Goal: Task Accomplishment & Management: Use online tool/utility

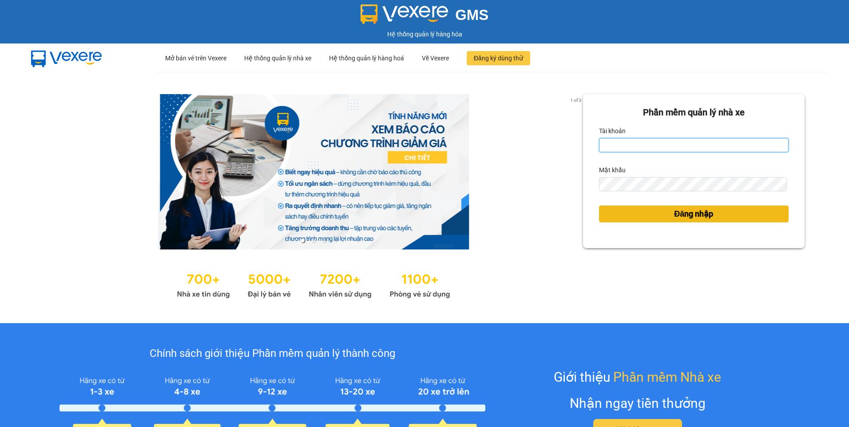
type input "nguyenpdp.ducdat"
drag, startPoint x: 695, startPoint y: 216, endPoint x: 665, endPoint y: 212, distance: 30.0
click at [695, 216] on span "Đăng nhập" at bounding box center [693, 214] width 39 height 12
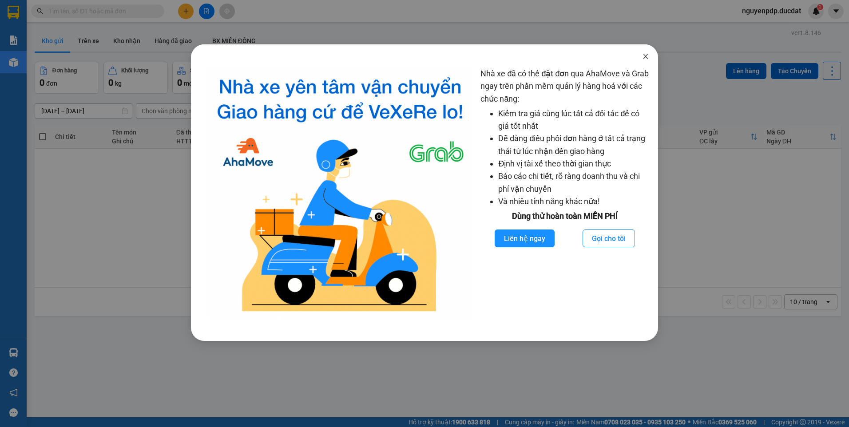
click at [650, 56] on span "Close" at bounding box center [645, 56] width 25 height 25
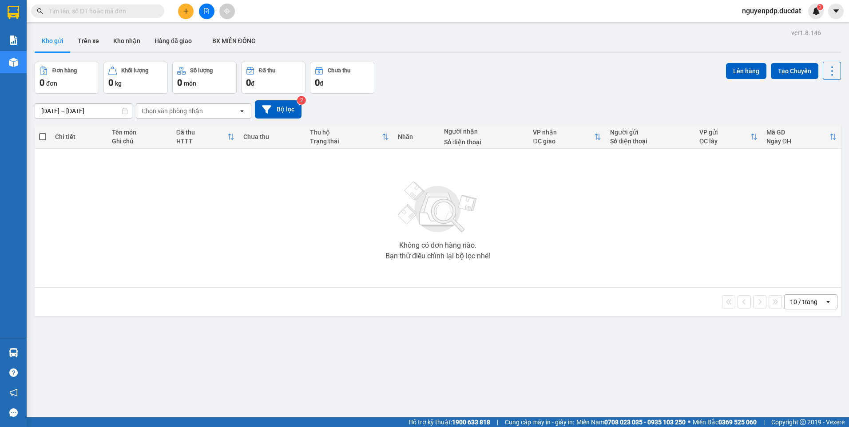
click at [143, 12] on input "text" at bounding box center [101, 11] width 105 height 10
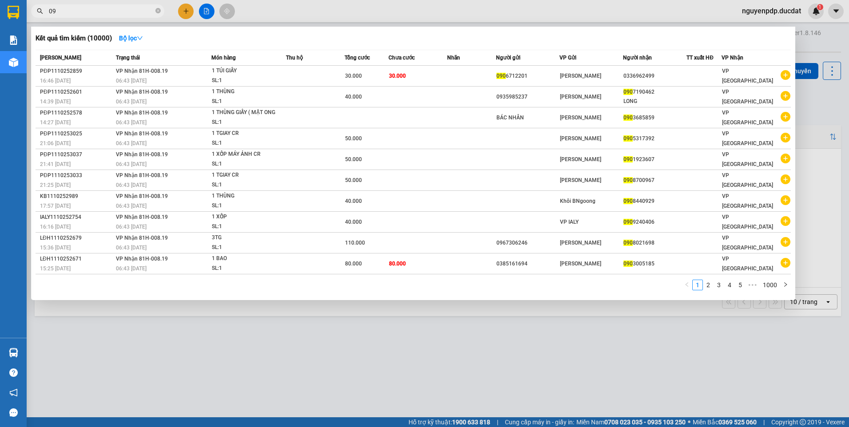
type input "0"
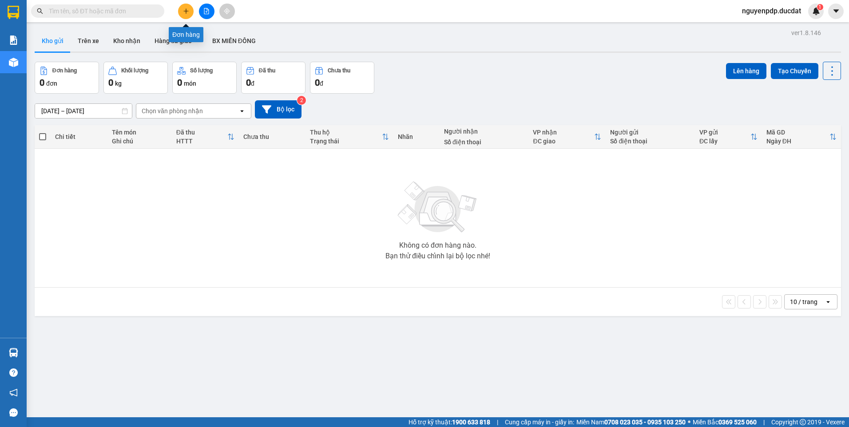
click at [191, 14] on button at bounding box center [186, 12] width 16 height 16
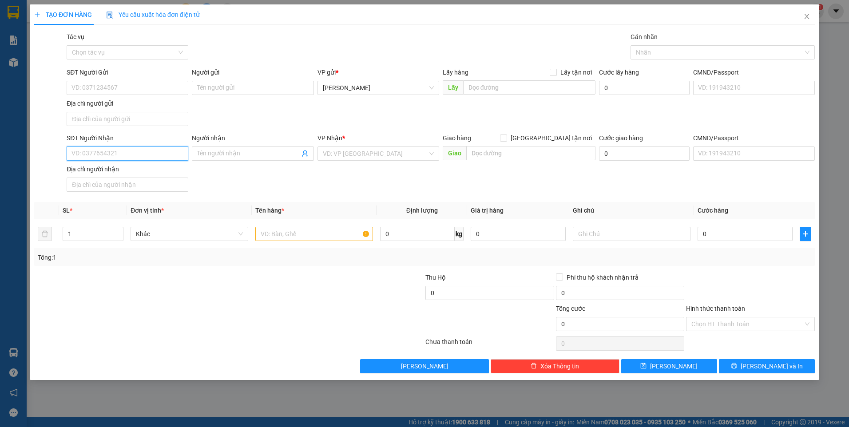
click at [122, 149] on input "SĐT Người Nhận" at bounding box center [128, 154] width 122 height 14
click at [129, 172] on div "0906740722" at bounding box center [127, 172] width 111 height 10
type input "0906740722"
click at [338, 237] on input "text" at bounding box center [314, 234] width 118 height 14
type input "1 TXOP CR"
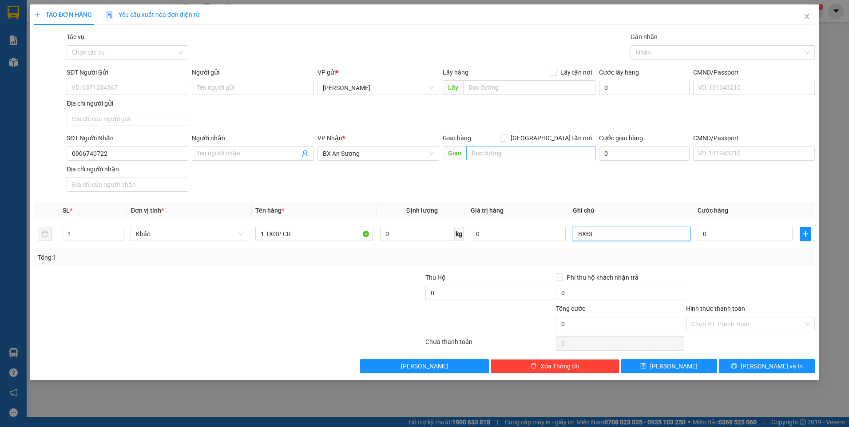
type input "BXĐL"
type input "8"
type input "80"
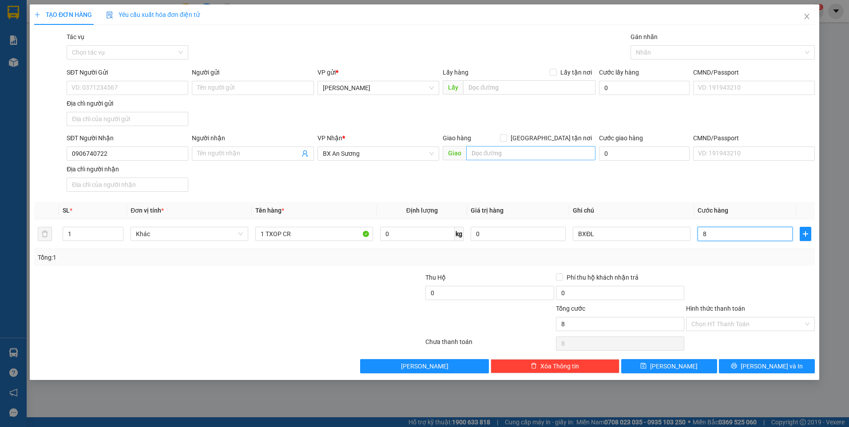
type input "80"
type input "80.000"
click at [743, 280] on div at bounding box center [750, 288] width 131 height 31
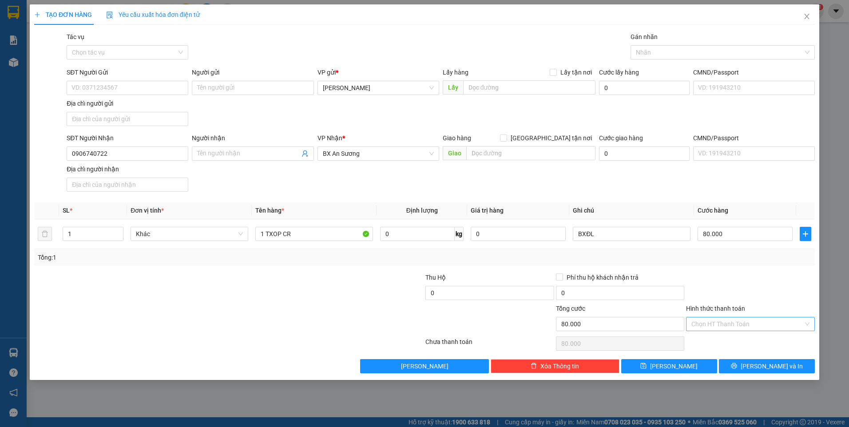
click at [736, 321] on input "Hình thức thanh toán" at bounding box center [748, 324] width 112 height 13
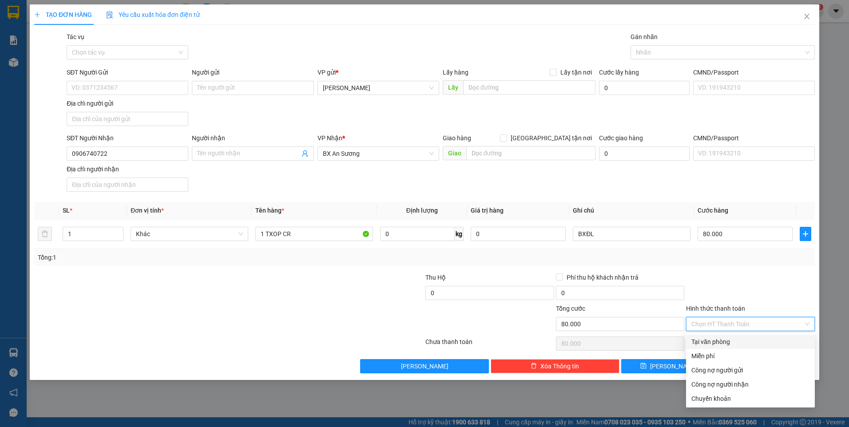
click at [735, 344] on div "Tại văn phòng" at bounding box center [751, 342] width 118 height 10
type input "0"
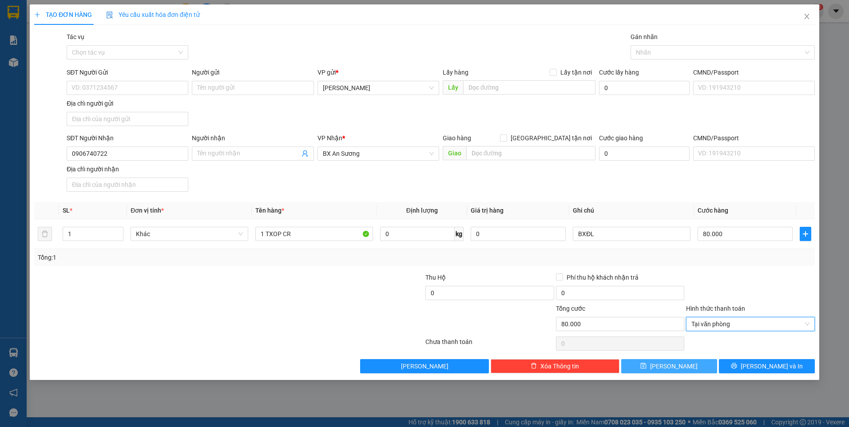
click at [677, 369] on span "[PERSON_NAME]" at bounding box center [674, 367] width 48 height 10
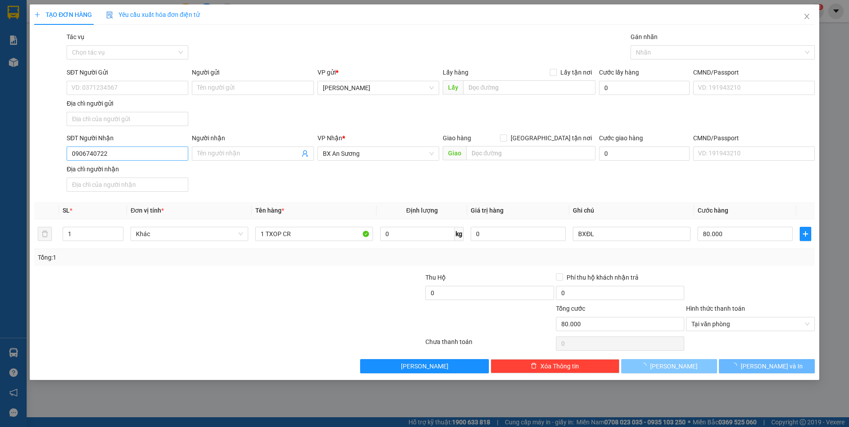
type input "0"
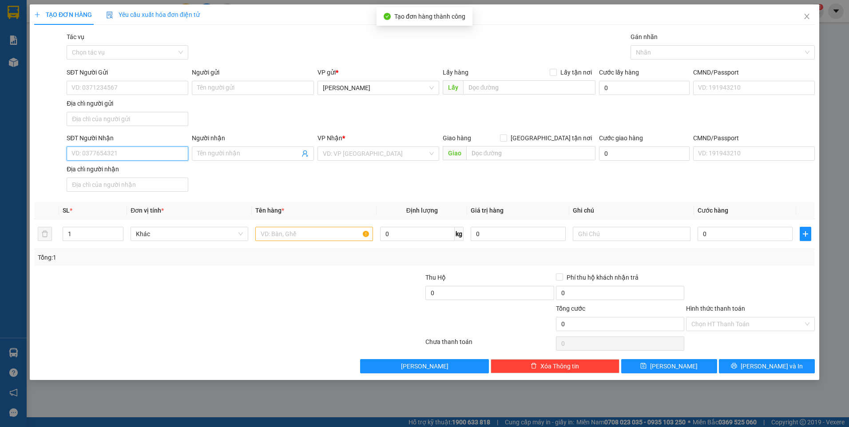
click at [144, 155] on input "SĐT Người Nhận" at bounding box center [128, 154] width 122 height 14
type input "0356461661"
click at [137, 174] on div "0356461661" at bounding box center [127, 172] width 111 height 10
type input "Ô BỐ"
type input "0356461661"
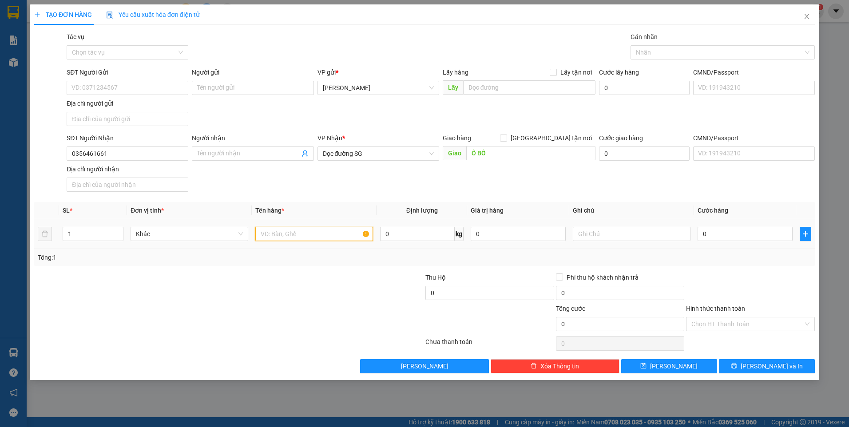
click at [318, 235] on input "text" at bounding box center [314, 234] width 118 height 14
type input "1 TXOP CR"
type input "BXĐL"
type input "4"
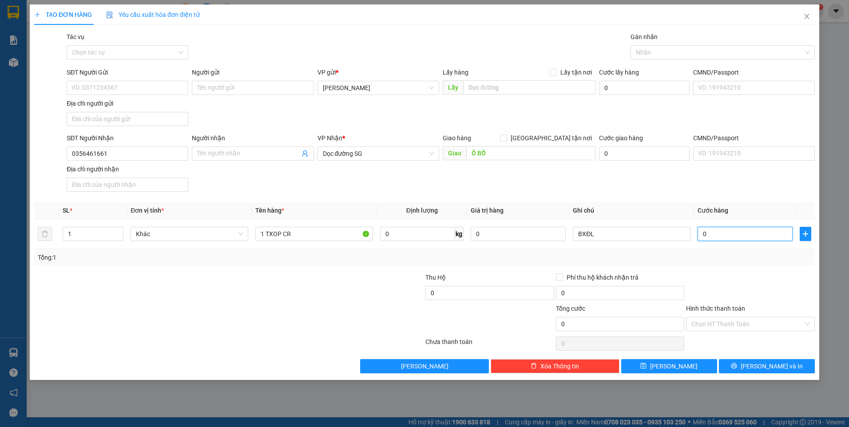
type input "4"
type input "40"
type input "40.000"
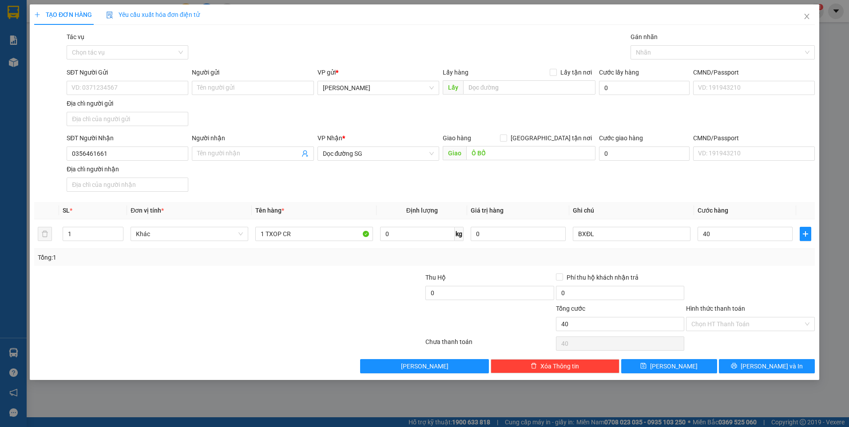
type input "40.000"
click at [698, 257] on div "Tổng: 1" at bounding box center [425, 258] width 774 height 10
click at [717, 323] on input "Hình thức thanh toán" at bounding box center [748, 324] width 112 height 13
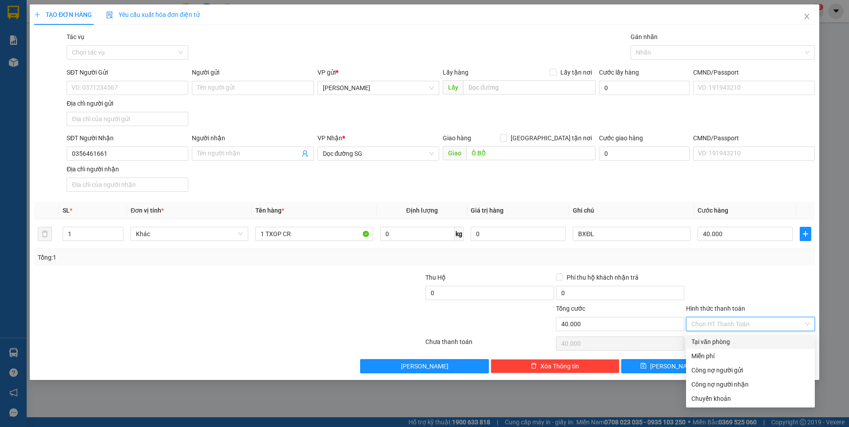
click at [718, 342] on div "Tại văn phòng" at bounding box center [751, 342] width 118 height 10
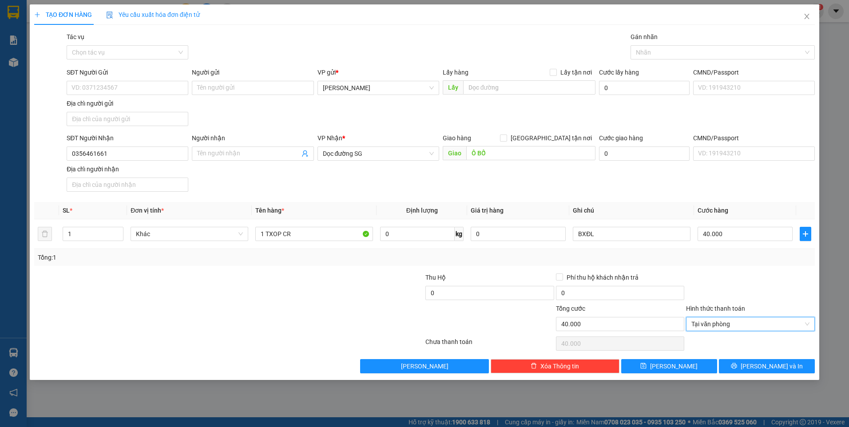
type input "0"
click at [677, 366] on span "[PERSON_NAME]" at bounding box center [674, 367] width 48 height 10
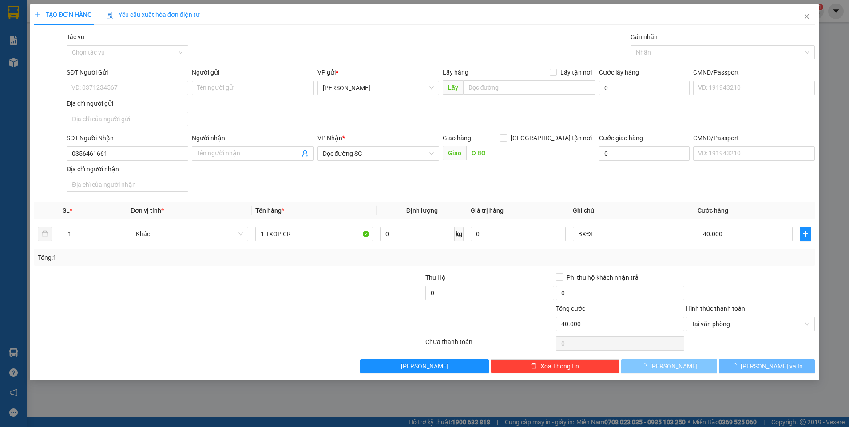
type input "0"
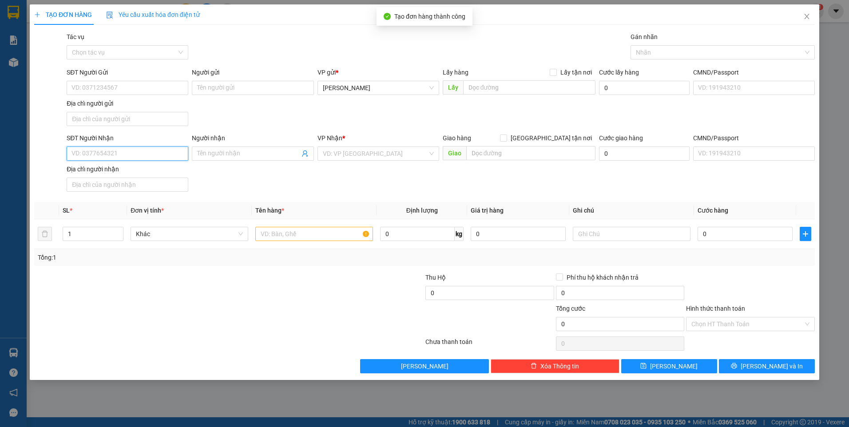
click at [160, 153] on input "SĐT Người Nhận" at bounding box center [128, 154] width 122 height 14
type input "0946717379"
click at [343, 158] on input "search" at bounding box center [375, 153] width 105 height 13
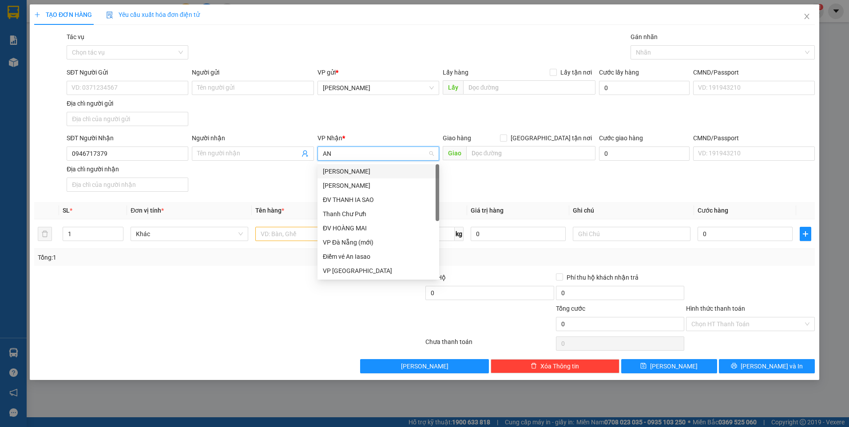
type input "AN"
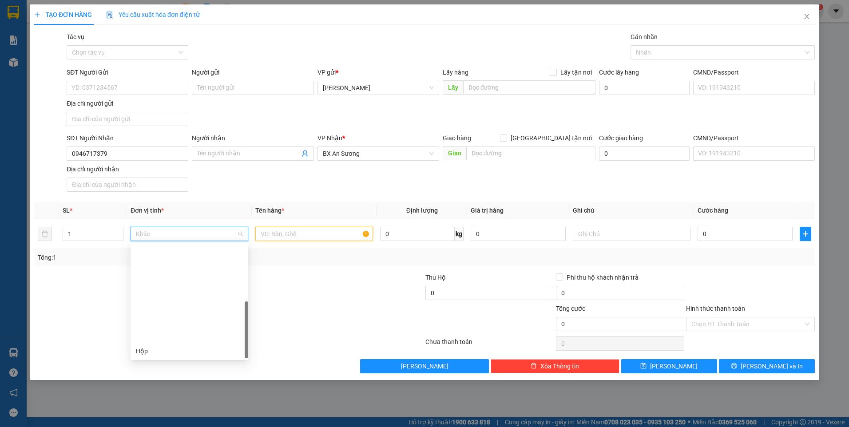
scroll to position [114, 0]
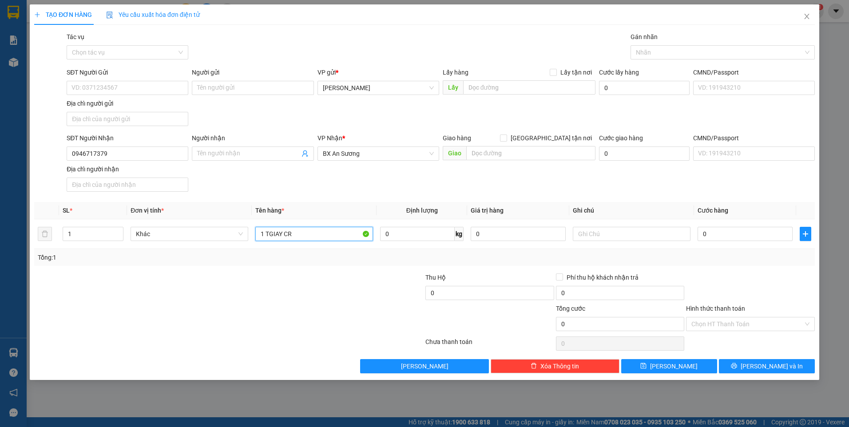
type input "1 TGIAY CR"
type input "BXĐL"
type input "4"
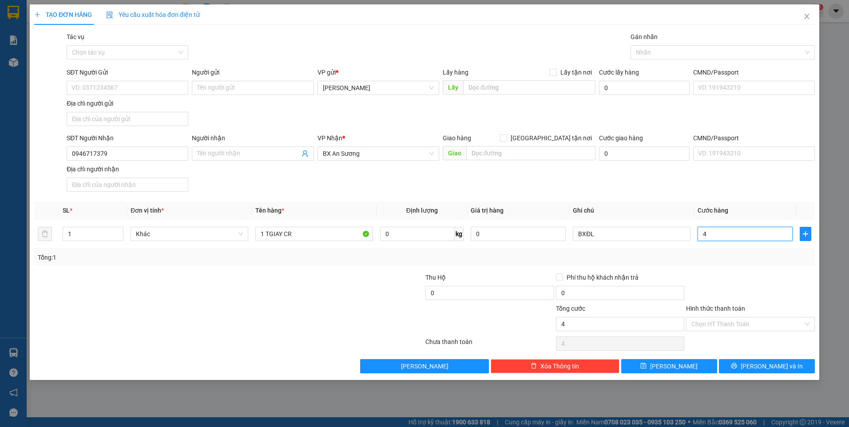
type input "40"
type input "40.000"
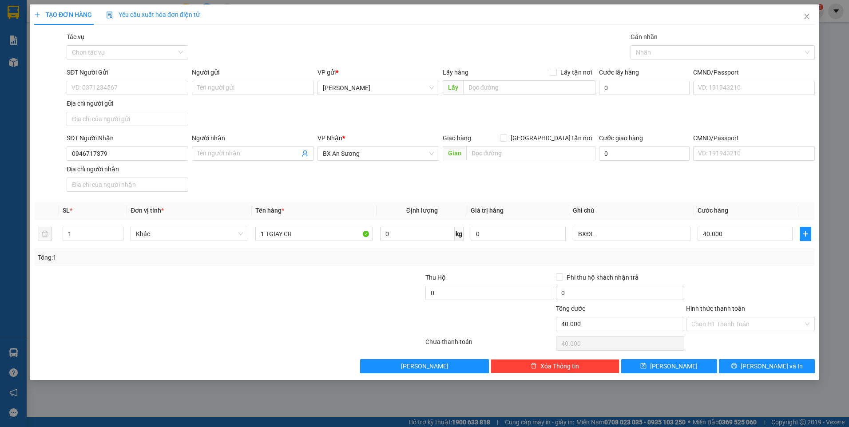
click at [777, 267] on div "Transit Pickup Surcharge Ids Transit Deliver Surcharge Ids Transit Deliver Surc…" at bounding box center [424, 203] width 781 height 342
click at [761, 327] on input "Hình thức thanh toán" at bounding box center [748, 324] width 112 height 13
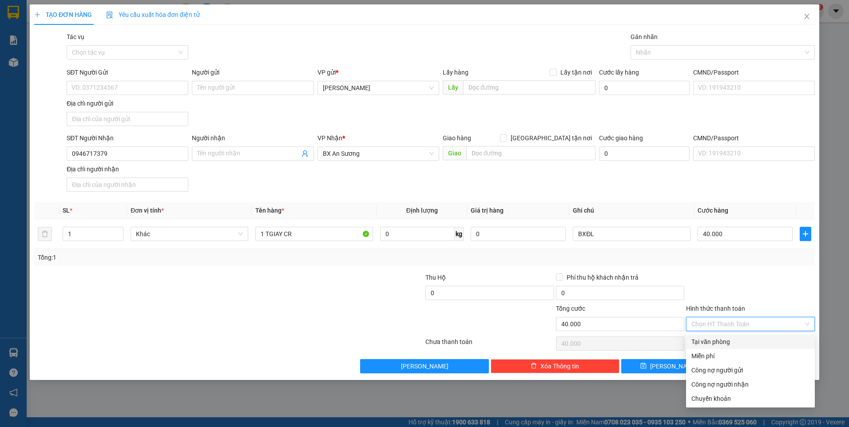
click at [747, 340] on div "Tại văn phòng" at bounding box center [751, 342] width 118 height 10
type input "0"
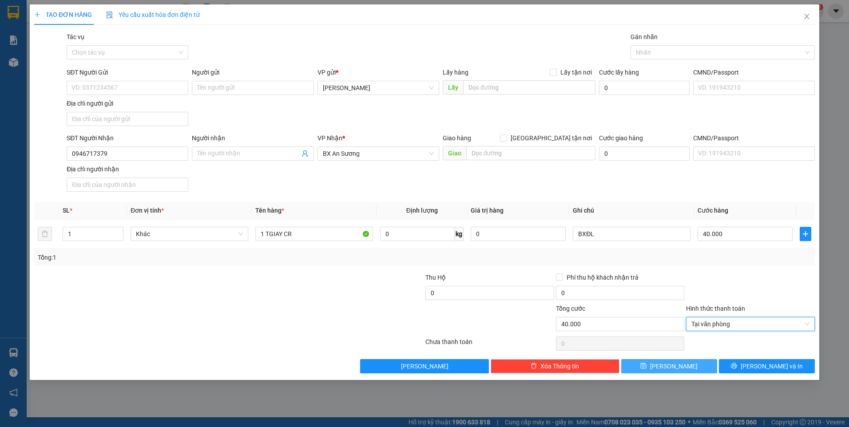
click at [689, 369] on button "[PERSON_NAME]" at bounding box center [669, 366] width 96 height 14
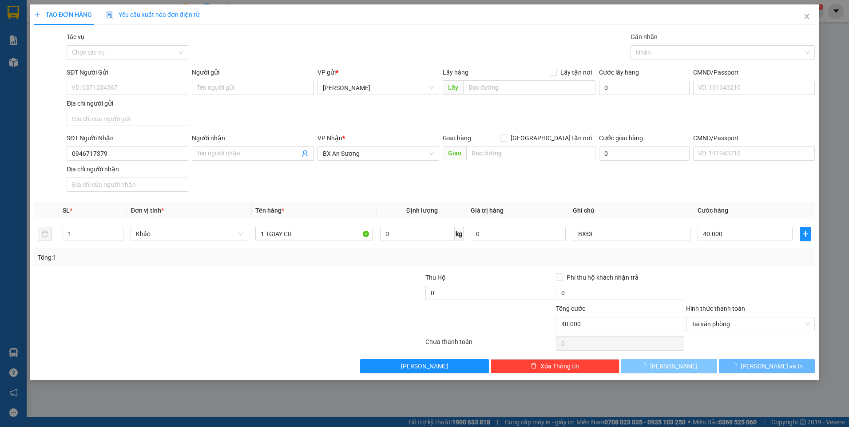
type input "0"
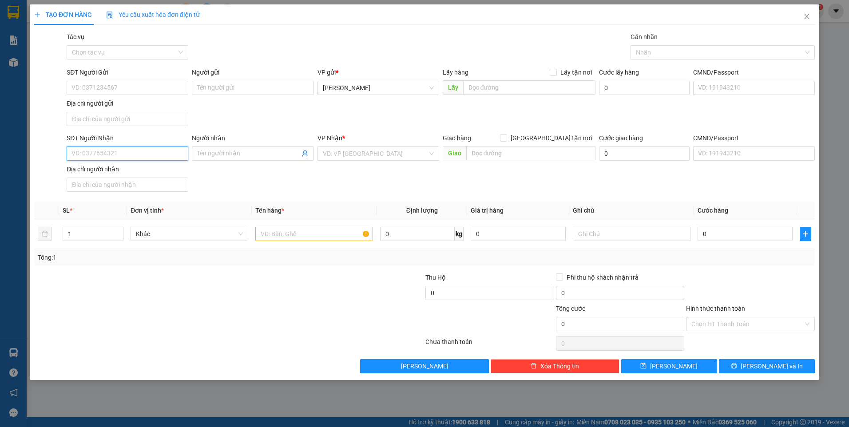
click at [139, 149] on input "SĐT Người Nhận" at bounding box center [128, 154] width 122 height 14
type input "0342875927"
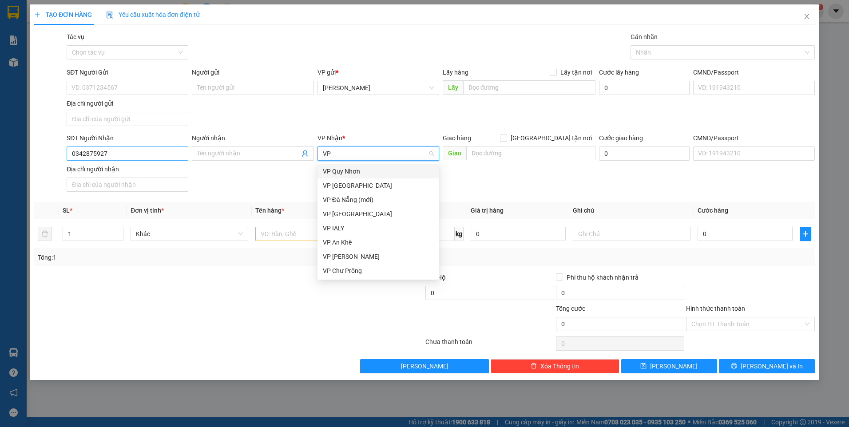
type input "VP"
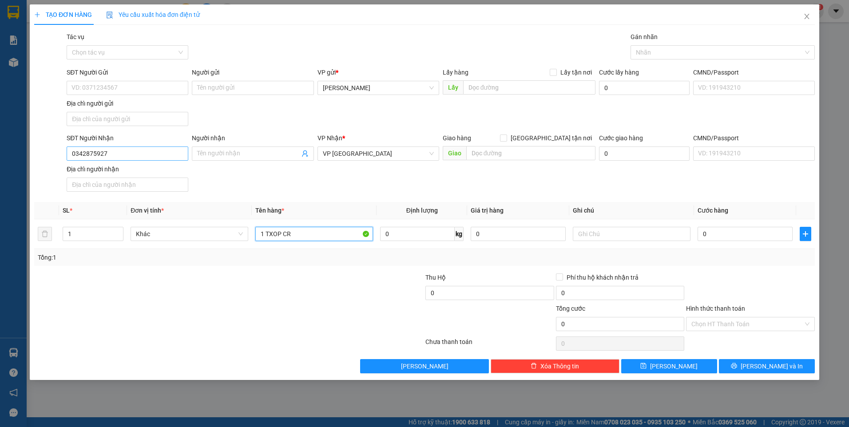
type input "1 TXOP CR"
type input "BXĐL"
type input "4"
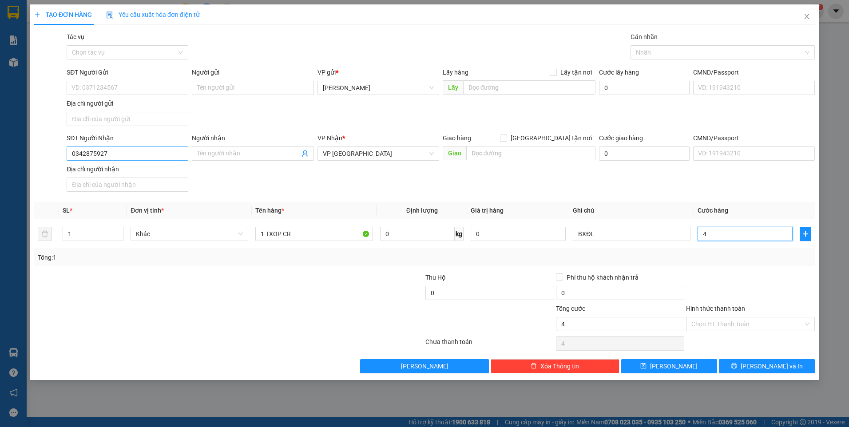
type input "40"
type input "40.000"
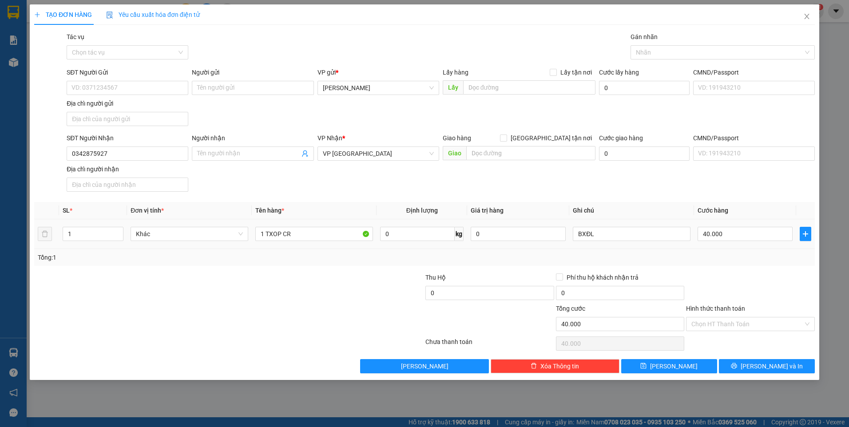
click at [780, 279] on div at bounding box center [750, 288] width 131 height 31
drag, startPoint x: 762, startPoint y: 319, endPoint x: 762, endPoint y: 324, distance: 5.3
click at [762, 319] on input "Hình thức thanh toán" at bounding box center [748, 324] width 112 height 13
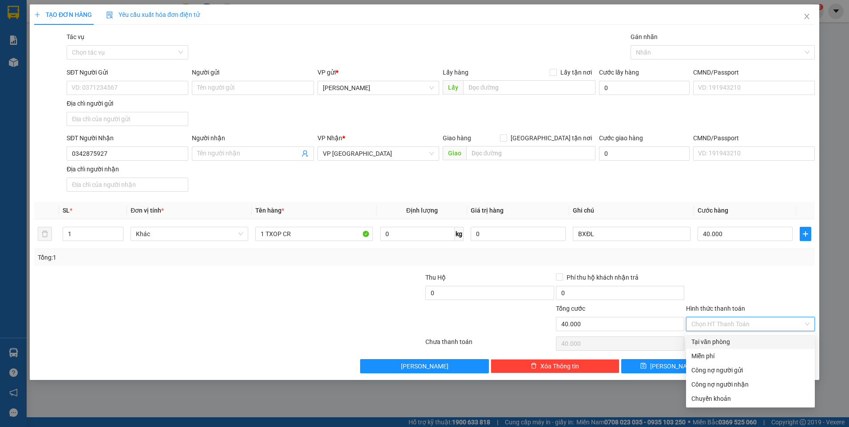
click at [747, 341] on div "Tại văn phòng" at bounding box center [751, 342] width 118 height 10
type input "0"
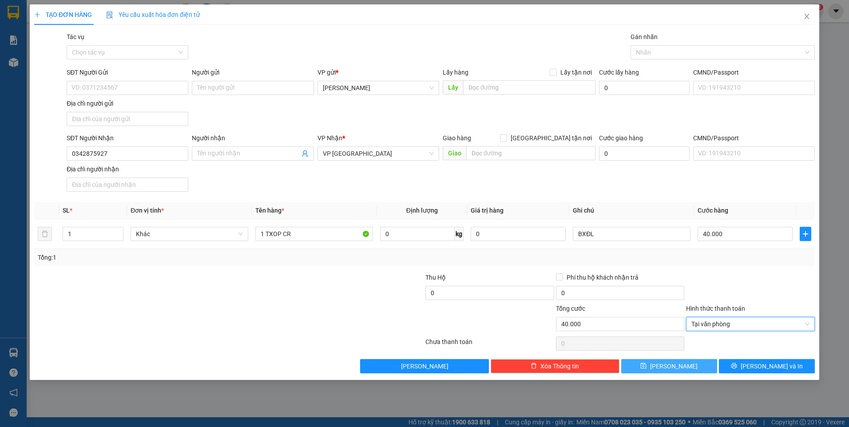
click at [673, 366] on span "[PERSON_NAME]" at bounding box center [674, 367] width 48 height 10
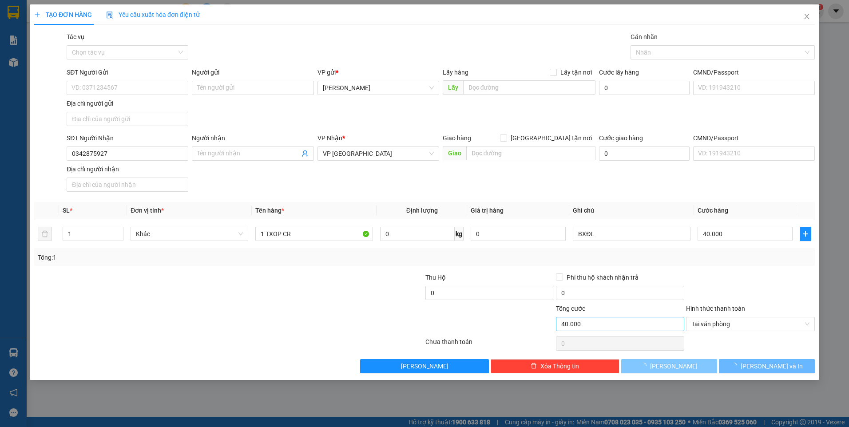
type input "0"
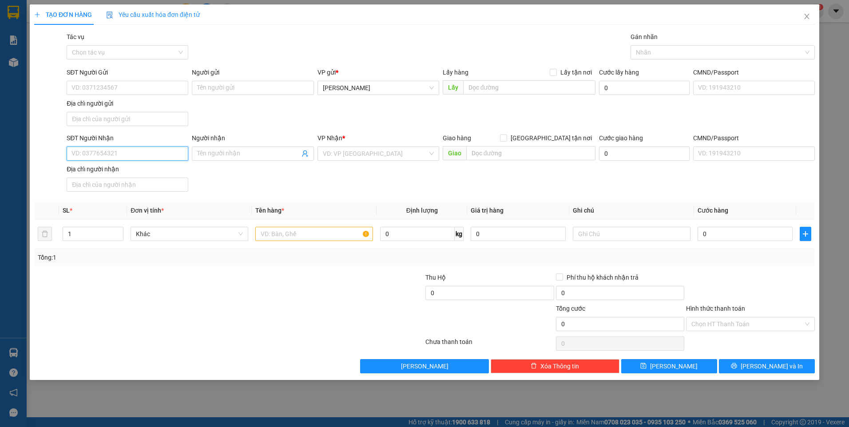
click at [159, 159] on input "SĐT Người Nhận" at bounding box center [128, 154] width 122 height 14
type input "0949242586"
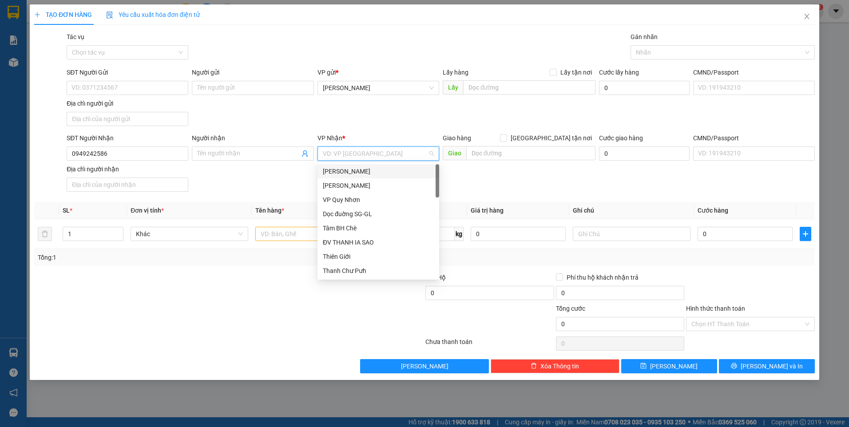
click at [367, 156] on input "search" at bounding box center [375, 153] width 105 height 13
type input "DỌC"
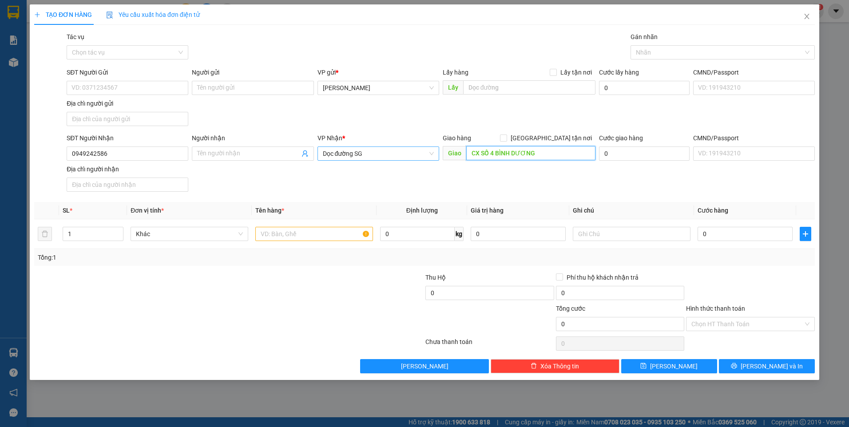
type input "CX SỐ 4 BÌNH DƯƠNG"
type input "3"
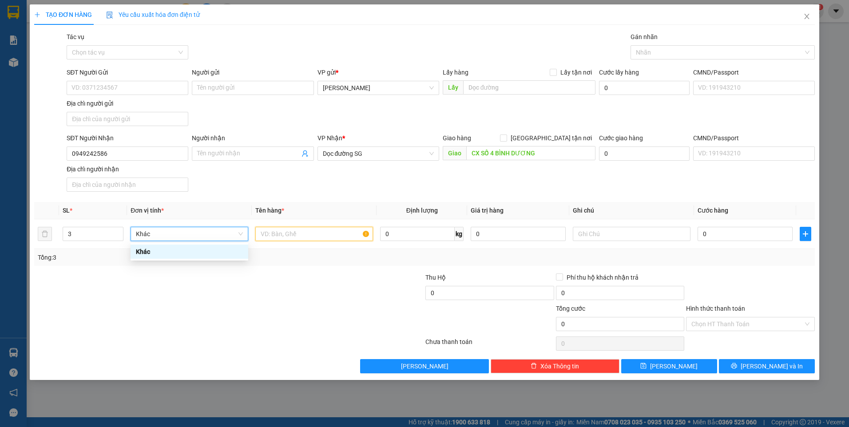
scroll to position [0, 0]
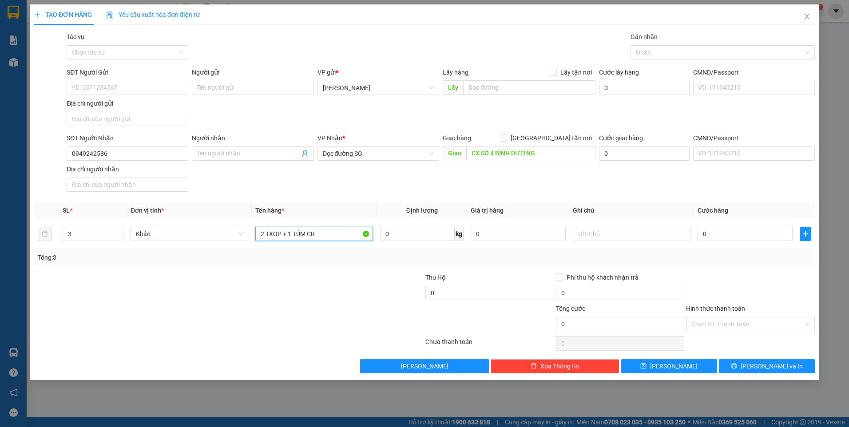
type input "2 TXOP + 1 TÚM CR"
type input "BXĐL"
type input "1"
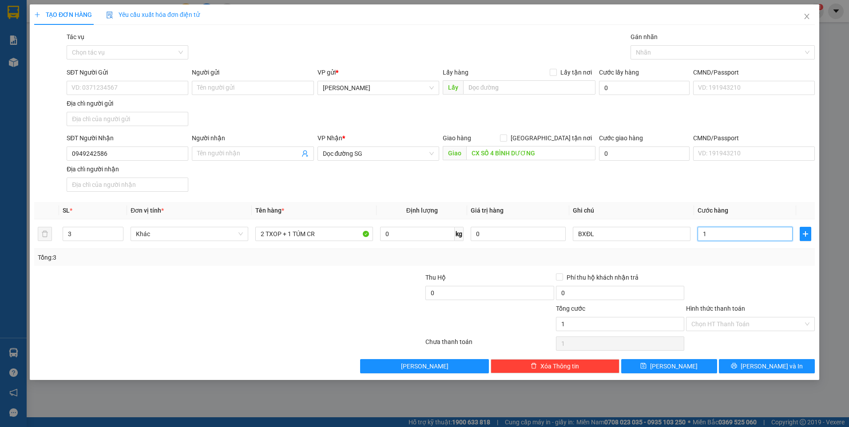
type input "10"
type input "100"
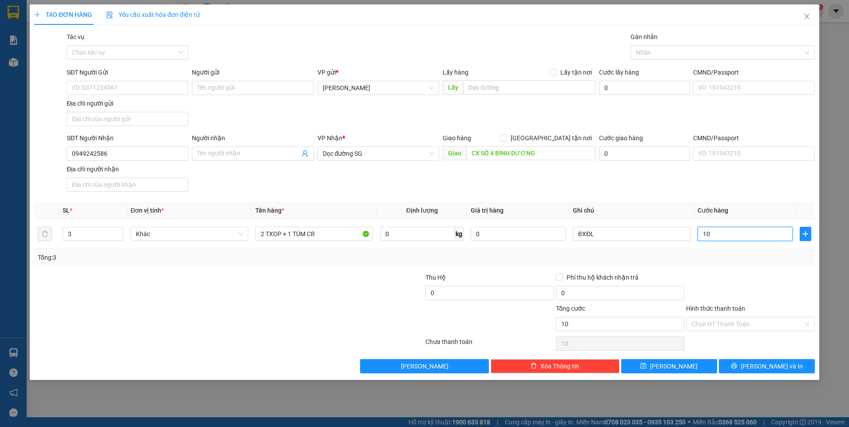
type input "100"
type input "100.000"
drag, startPoint x: 743, startPoint y: 263, endPoint x: 751, endPoint y: 285, distance: 22.6
click at [745, 263] on div "Tổng: 3" at bounding box center [424, 257] width 781 height 17
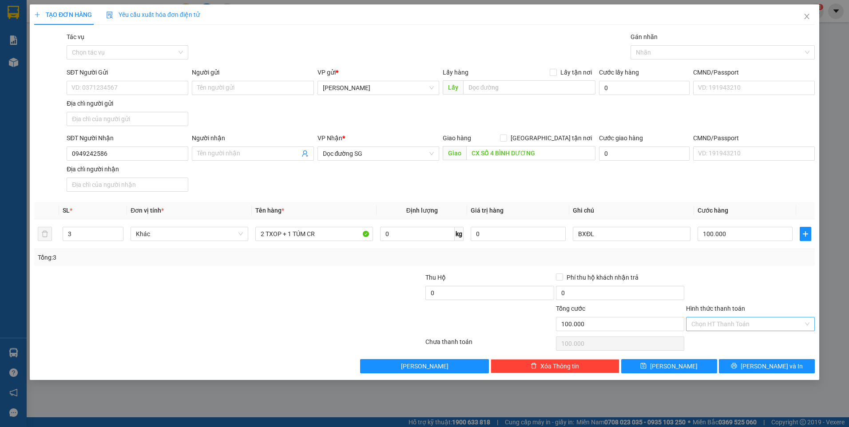
click at [728, 322] on input "Hình thức thanh toán" at bounding box center [748, 324] width 112 height 13
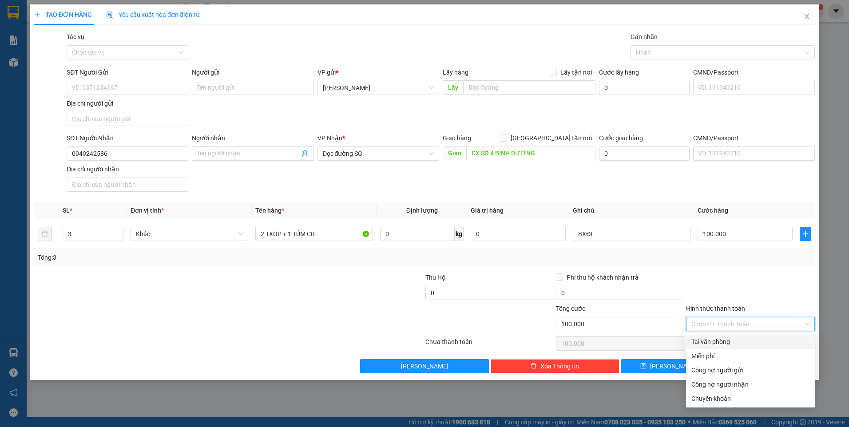
click at [723, 341] on div "Tại văn phòng" at bounding box center [751, 342] width 118 height 10
type input "0"
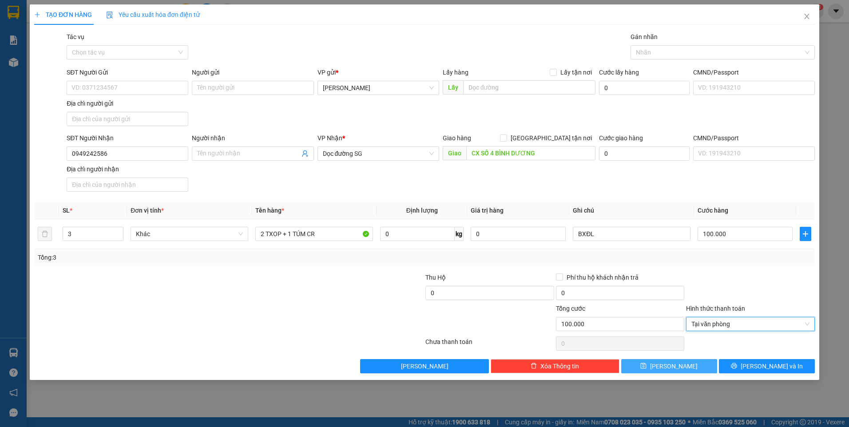
click at [681, 366] on button "[PERSON_NAME]" at bounding box center [669, 366] width 96 height 14
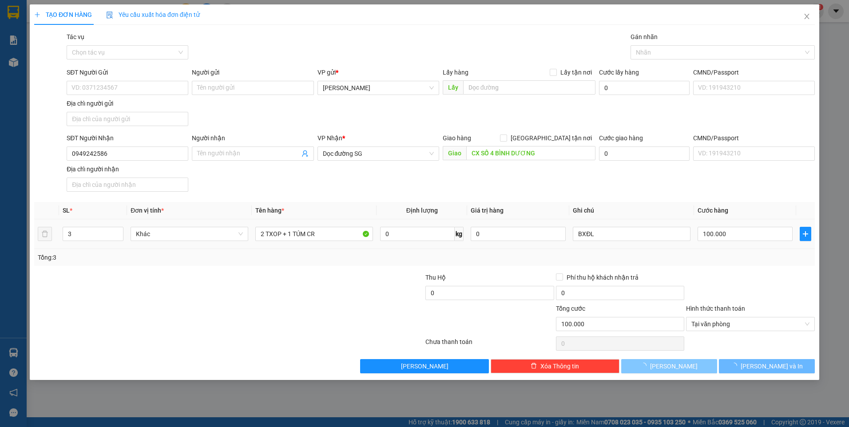
type input "1"
type input "0"
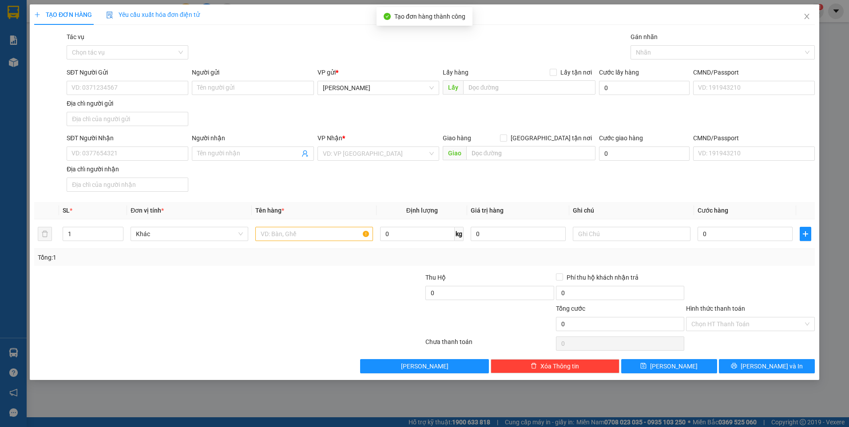
click at [134, 145] on div "SĐT Người Nhận" at bounding box center [128, 139] width 122 height 13
click at [137, 156] on input "SĐT Người Nhận" at bounding box center [128, 154] width 122 height 14
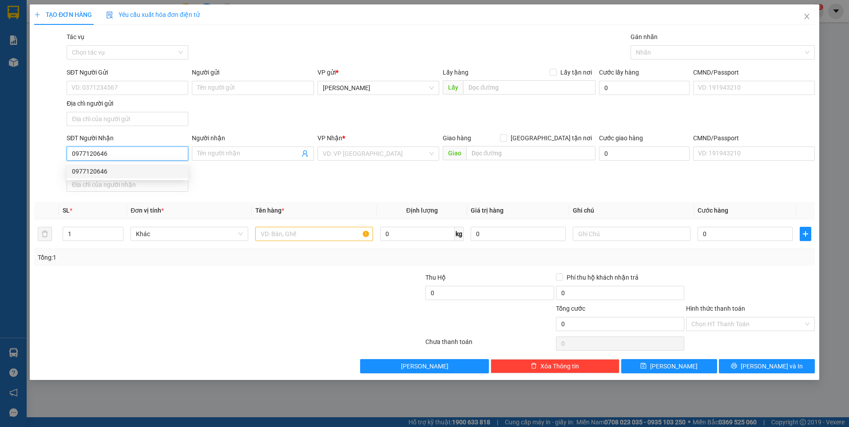
click at [163, 169] on div "0977120646" at bounding box center [127, 172] width 111 height 10
type input "0977120646"
click at [310, 236] on input "text" at bounding box center [314, 234] width 118 height 14
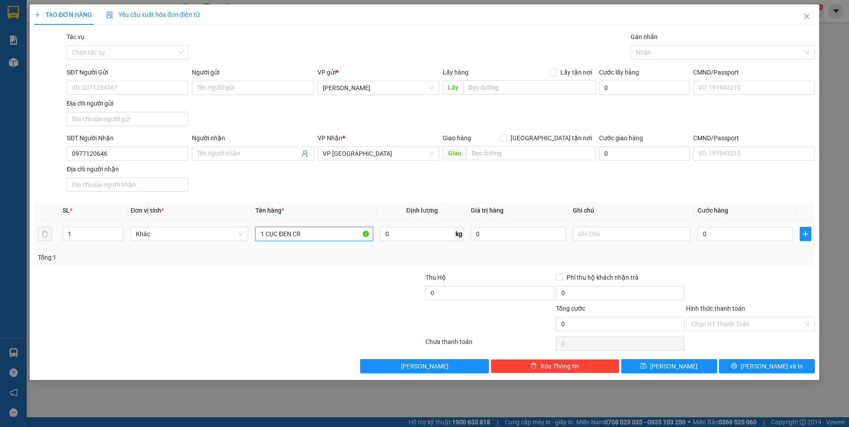
type input "1 CỤC ĐEN CR"
type input "BXĐL"
type input "3"
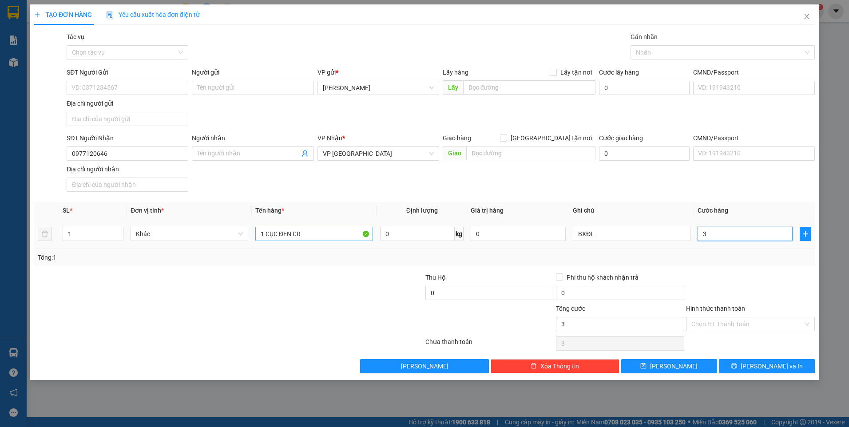
type input "30"
type input "30.000"
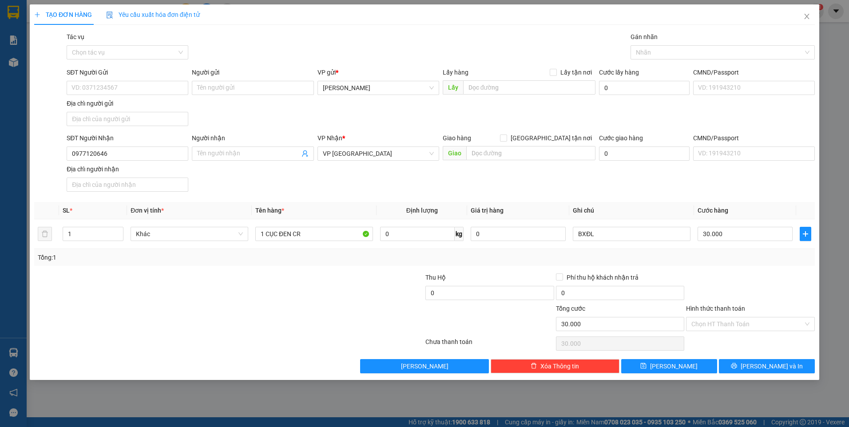
click at [788, 274] on div at bounding box center [750, 288] width 131 height 31
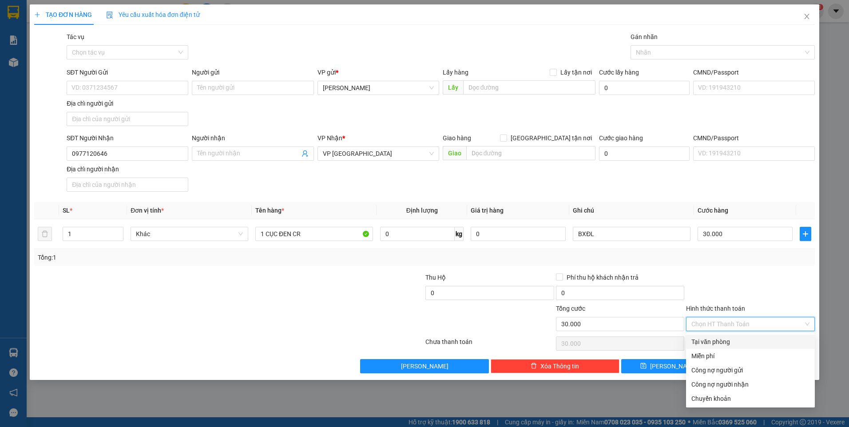
drag, startPoint x: 772, startPoint y: 321, endPoint x: 767, endPoint y: 346, distance: 25.9
click at [772, 321] on input "Hình thức thanh toán" at bounding box center [748, 324] width 112 height 13
click at [767, 346] on div "Tại văn phòng" at bounding box center [751, 342] width 118 height 10
type input "0"
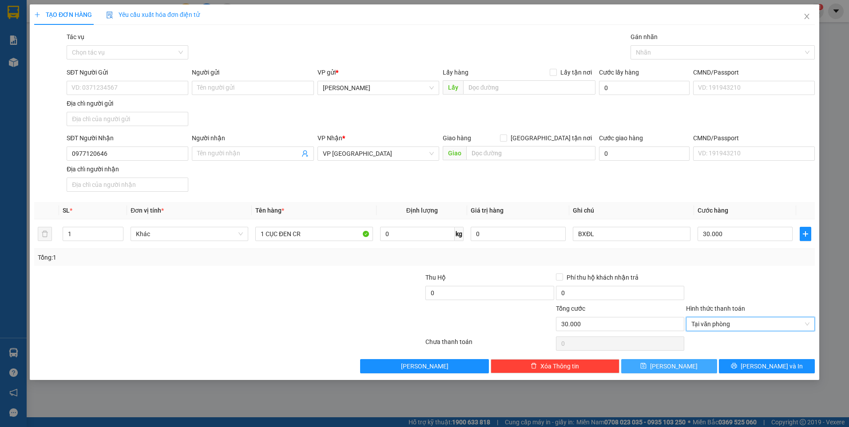
click at [668, 365] on button "[PERSON_NAME]" at bounding box center [669, 366] width 96 height 14
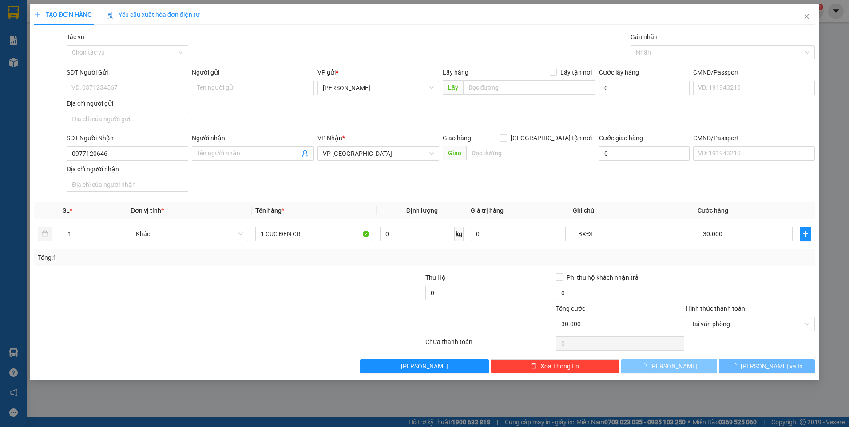
type input "0"
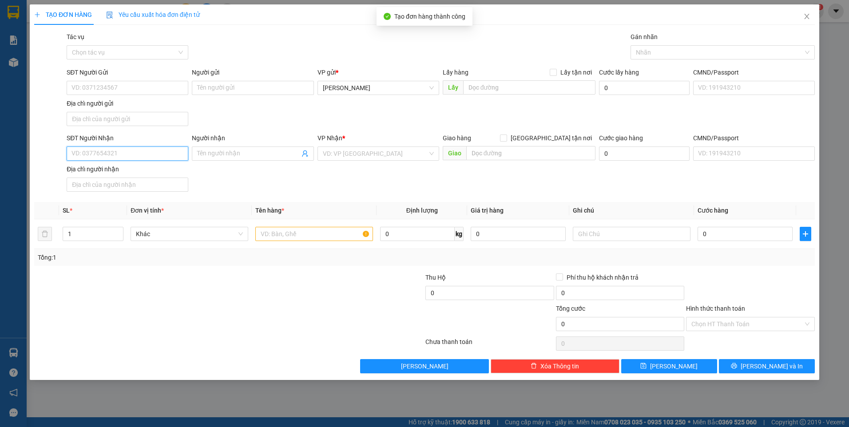
click at [154, 151] on input "SĐT Người Nhận" at bounding box center [128, 154] width 122 height 14
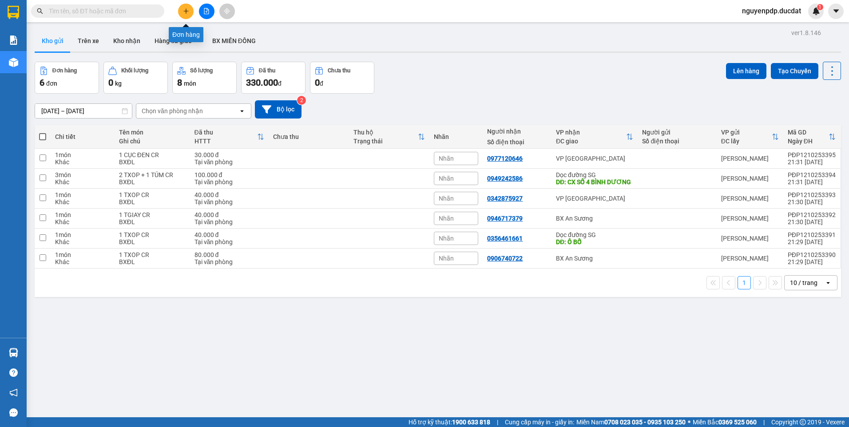
click at [183, 10] on icon "plus" at bounding box center [186, 11] width 6 height 6
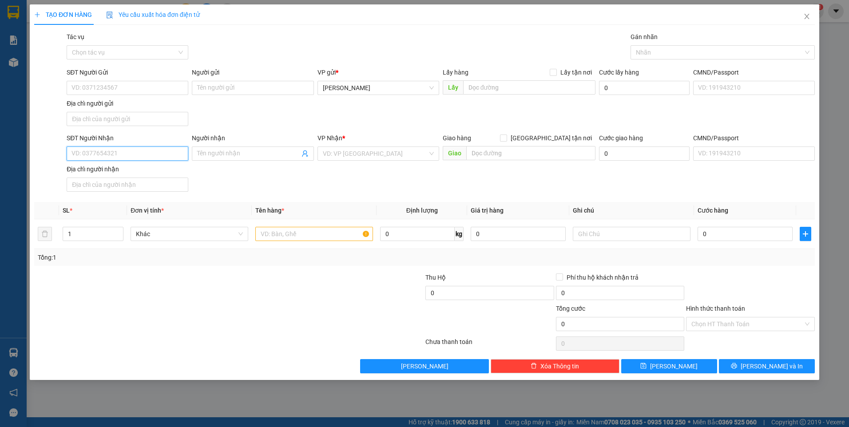
click at [146, 155] on input "SĐT Người Nhận" at bounding box center [128, 154] width 122 height 14
type input "0906429198"
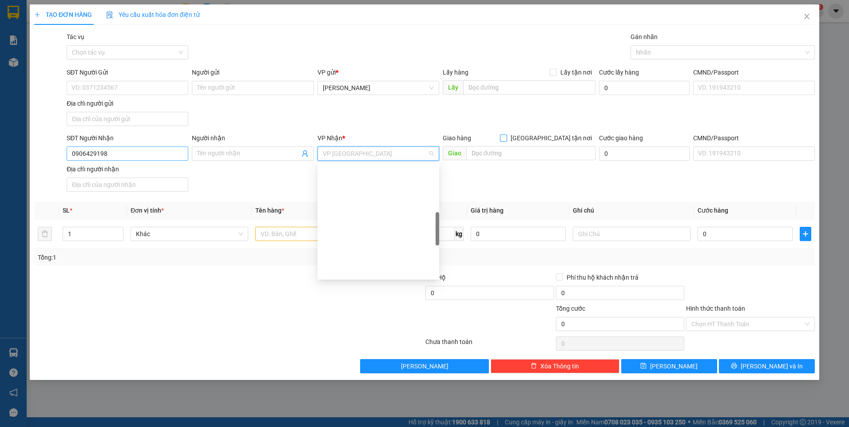
scroll to position [199, 0]
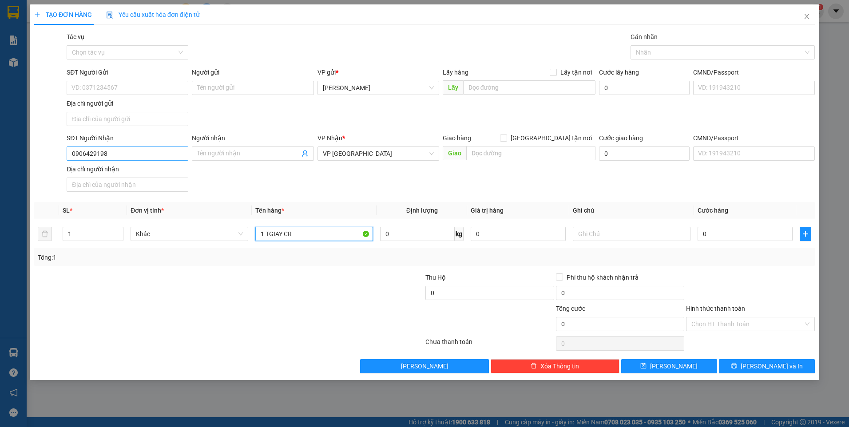
type input "1 TGIAY CR"
type input "BXĐL"
type input "4"
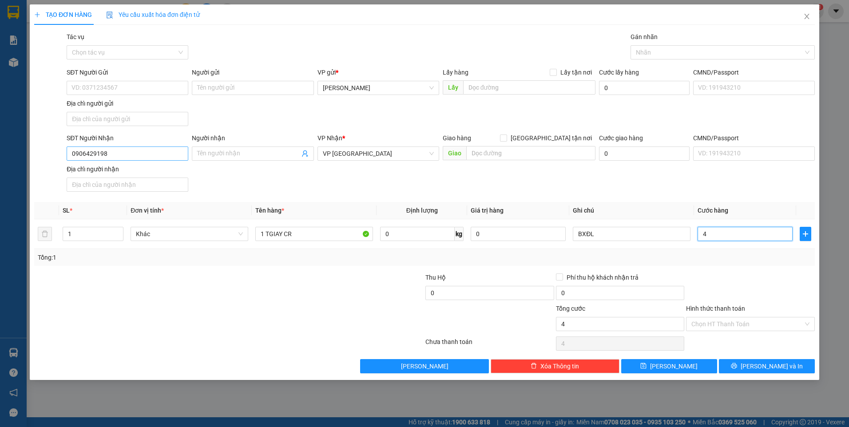
type input "40"
type input "40.000"
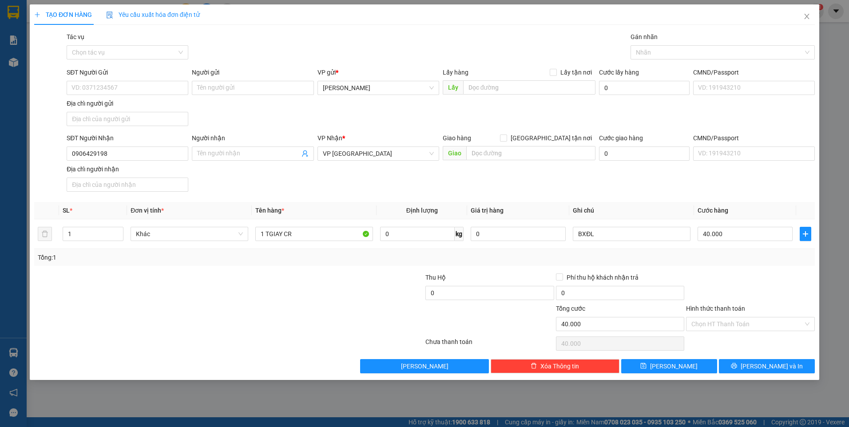
click at [752, 273] on div at bounding box center [750, 288] width 131 height 31
click at [742, 326] on input "Hình thức thanh toán" at bounding box center [748, 324] width 112 height 13
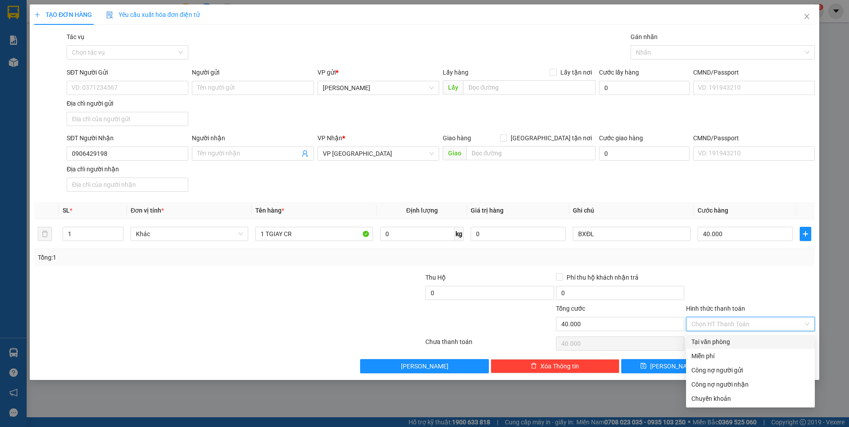
click at [731, 345] on div "Tại văn phòng" at bounding box center [751, 342] width 118 height 10
type input "0"
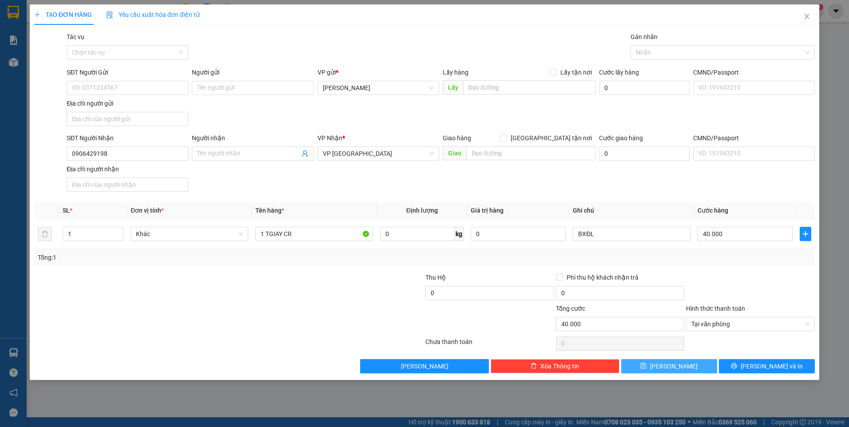
click at [682, 368] on button "[PERSON_NAME]" at bounding box center [669, 366] width 96 height 14
type input "0"
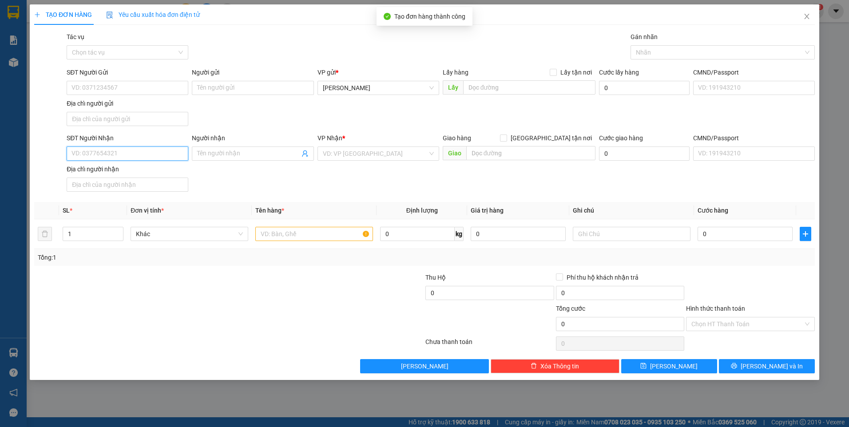
click at [138, 153] on input "SĐT Người Nhận" at bounding box center [128, 154] width 122 height 14
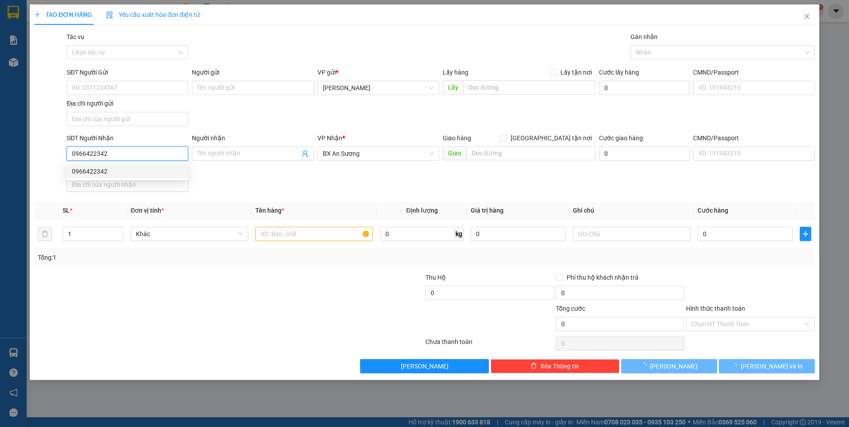
type input "0966422342"
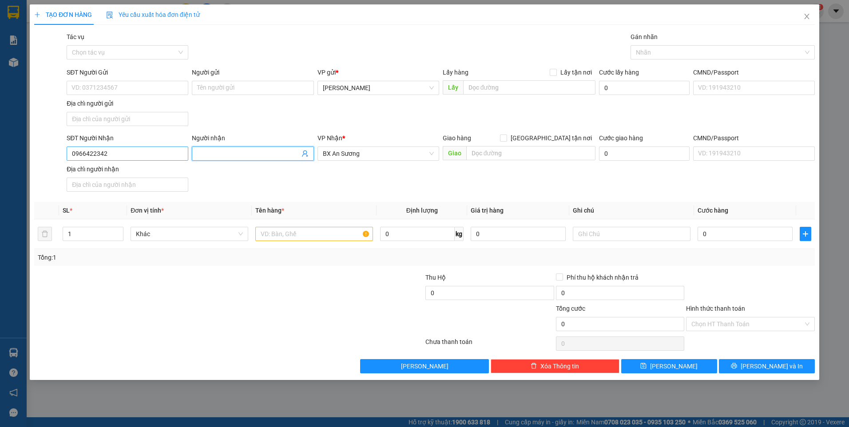
scroll to position [227, 0]
type input "4"
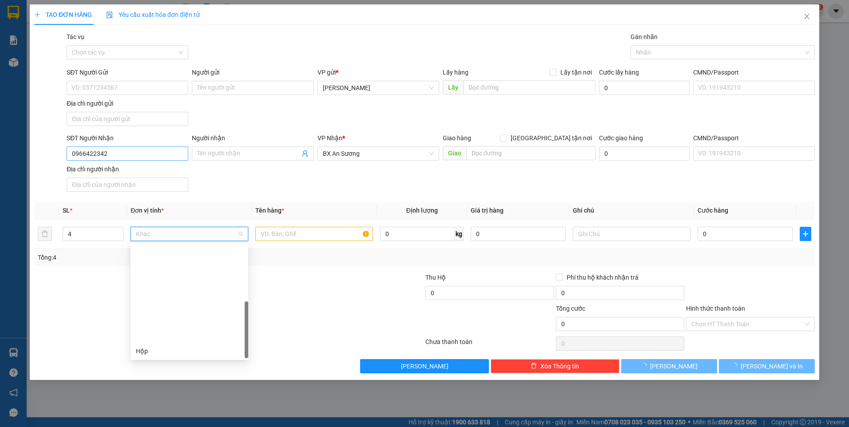
scroll to position [114, 0]
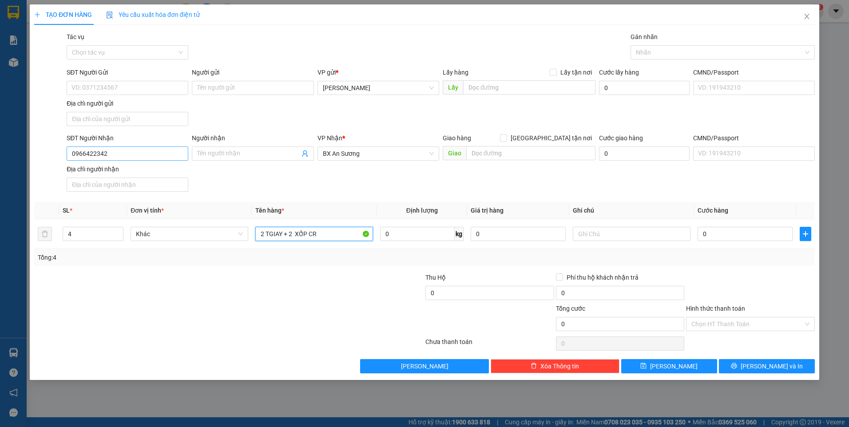
type input "2 TGIAY + 2 XỐP CR"
type input "BXĐL"
type input "2"
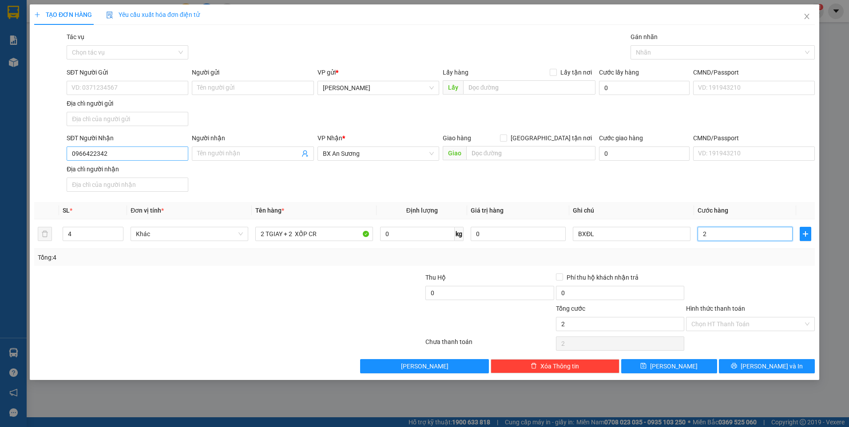
type input "24"
type input "240"
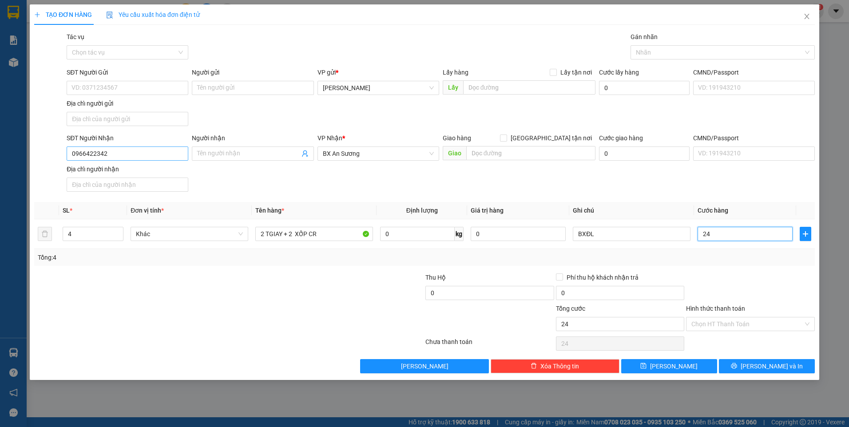
type input "240"
type input "240.000"
click at [782, 265] on div "Tổng: 4" at bounding box center [424, 257] width 781 height 17
click at [766, 324] on input "Hình thức thanh toán" at bounding box center [748, 324] width 112 height 13
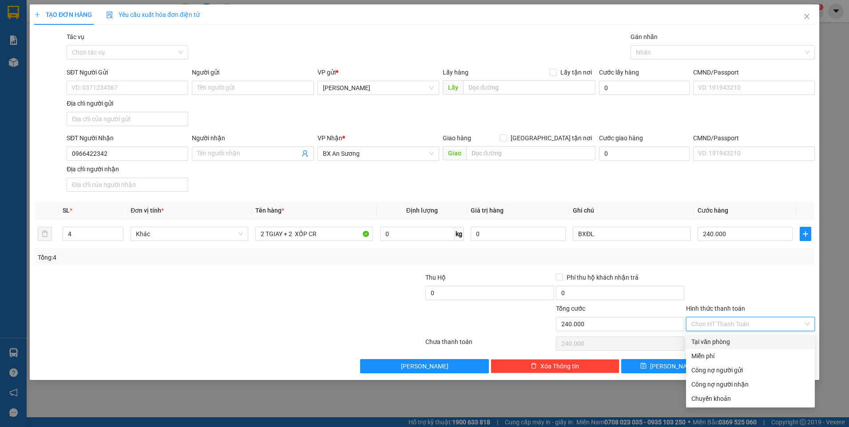
click at [748, 343] on div "Tại văn phòng" at bounding box center [751, 342] width 118 height 10
type input "0"
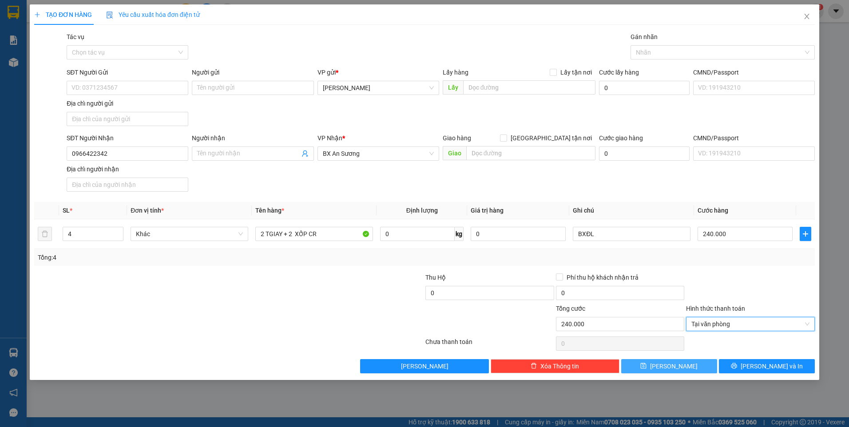
click at [670, 363] on span "[PERSON_NAME]" at bounding box center [674, 367] width 48 height 10
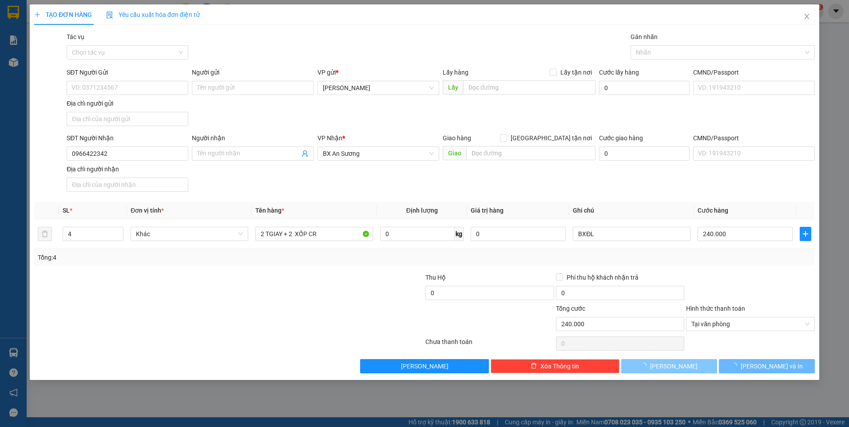
type input "1"
type input "0"
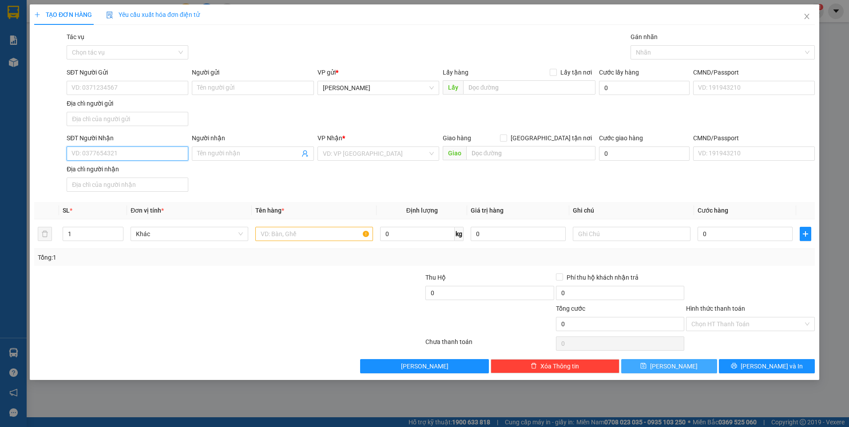
click at [155, 155] on input "SĐT Người Nhận" at bounding box center [128, 154] width 122 height 14
type input "0327369230"
type input "1 TGIAY CR"
type input "BXĐL"
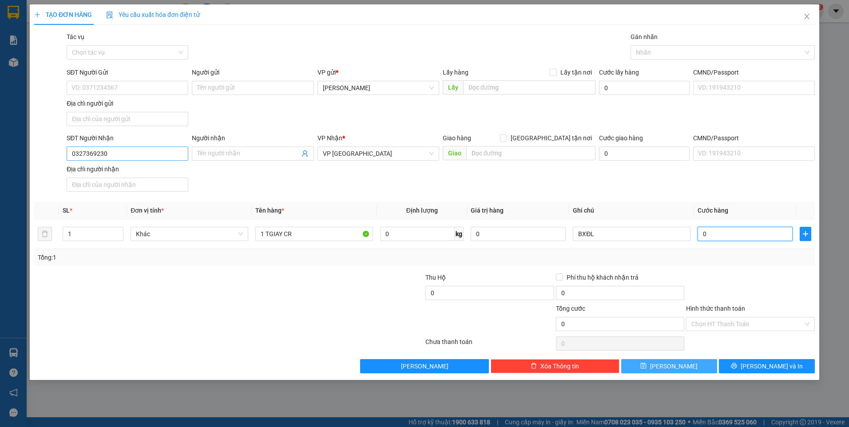
type input "5"
type input "50"
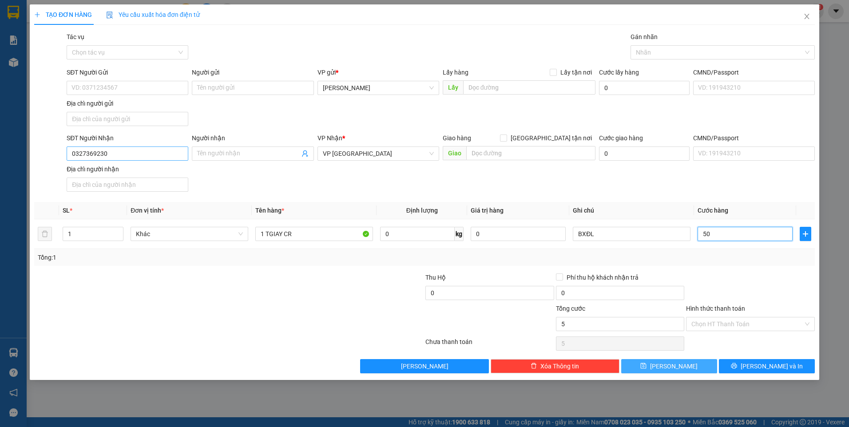
type input "50"
type input "50.000"
click at [749, 278] on div at bounding box center [750, 288] width 131 height 31
drag, startPoint x: 737, startPoint y: 320, endPoint x: 733, endPoint y: 339, distance: 19.4
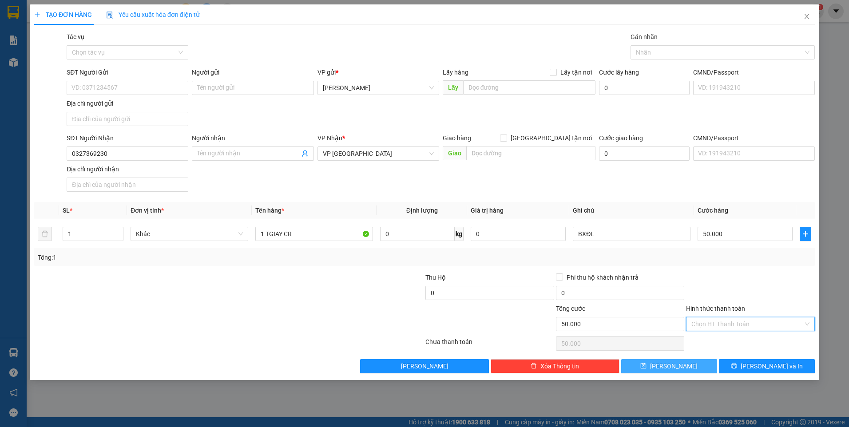
click at [737, 320] on input "Hình thức thanh toán" at bounding box center [748, 324] width 112 height 13
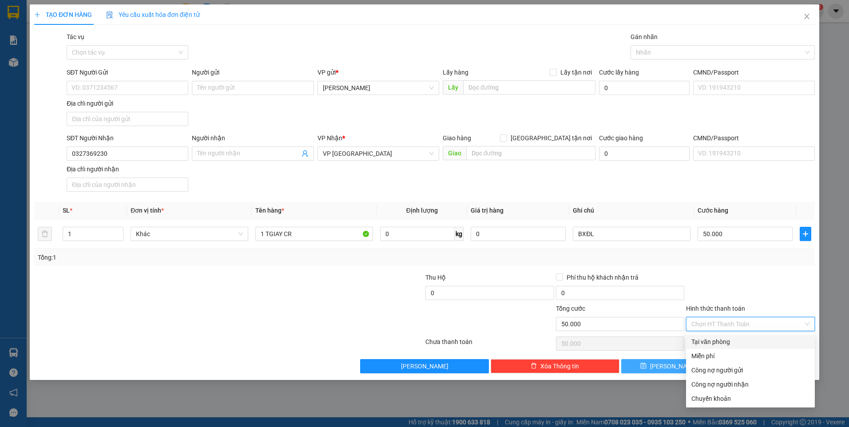
click at [733, 339] on div "Tại văn phòng" at bounding box center [751, 342] width 118 height 10
type input "0"
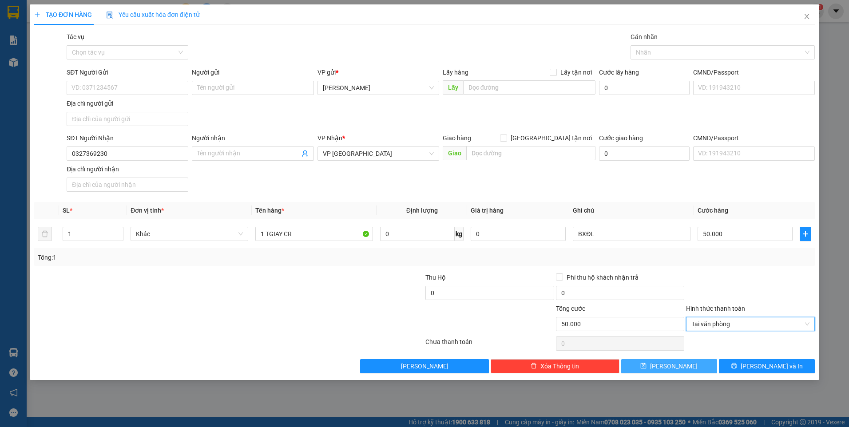
click at [665, 367] on button "[PERSON_NAME]" at bounding box center [669, 366] width 96 height 14
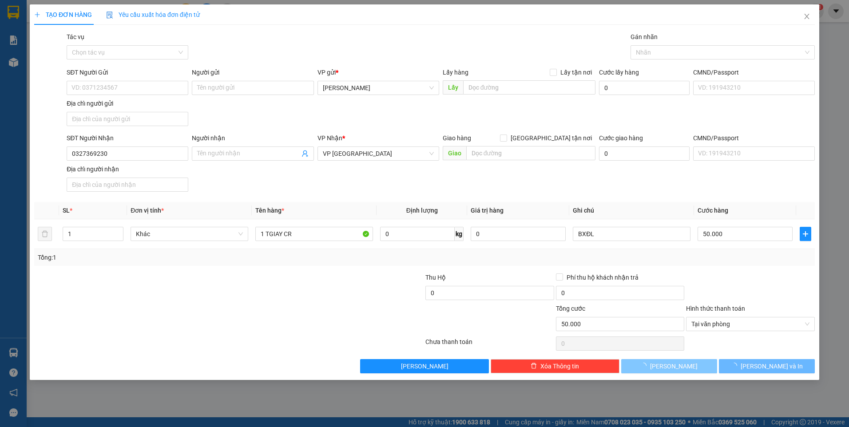
type input "0"
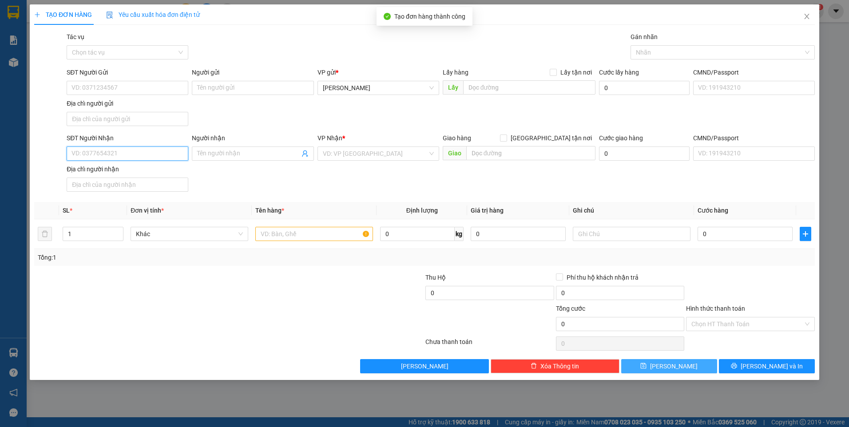
click at [102, 151] on input "SĐT Người Nhận" at bounding box center [128, 154] width 122 height 14
type input "0902962497"
type input "LINH"
type input "0902962497"
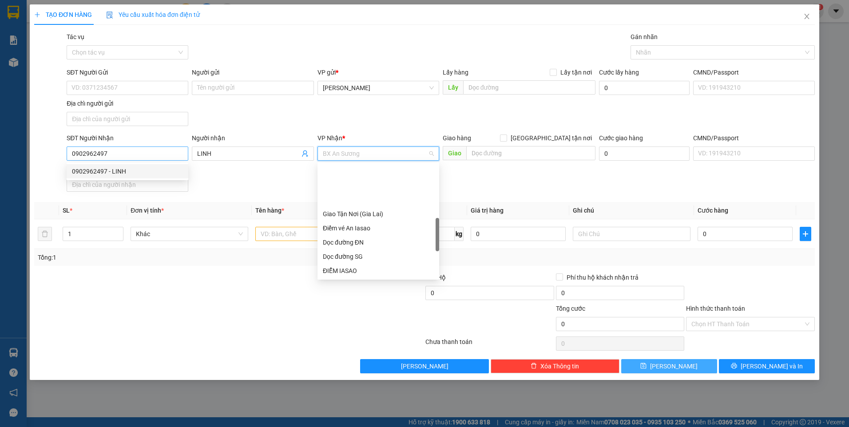
scroll to position [227, 0]
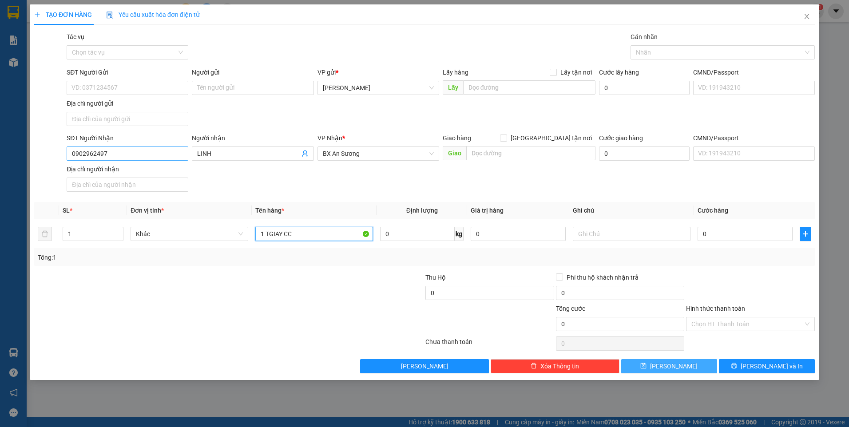
type input "1 TGIAY CC"
type input "BXĐL"
type input "4"
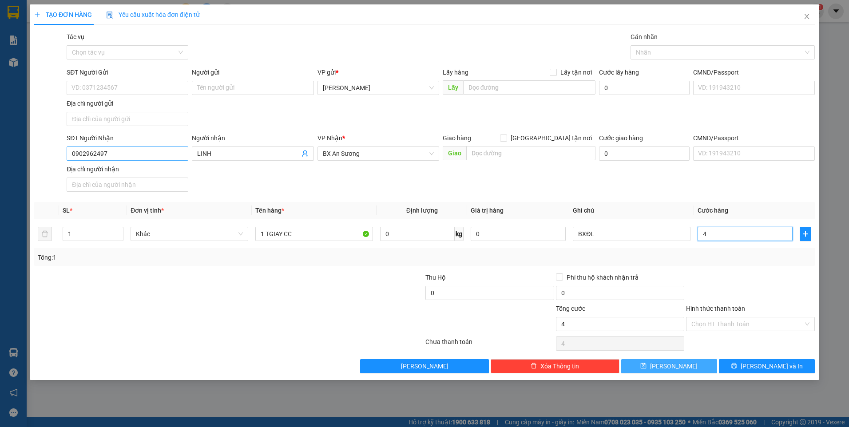
type input "40"
type input "40.000"
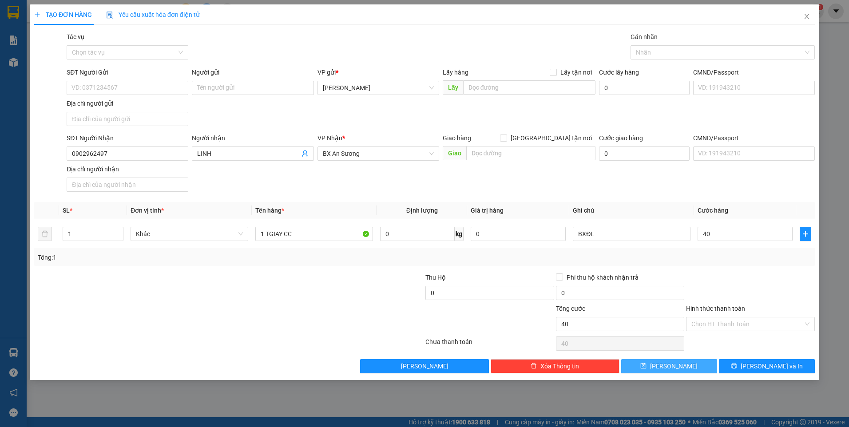
type input "40.000"
click at [780, 283] on div at bounding box center [750, 288] width 131 height 31
click at [109, 155] on input "0902962497" at bounding box center [128, 154] width 122 height 14
drag, startPoint x: 672, startPoint y: 366, endPoint x: 592, endPoint y: 341, distance: 83.2
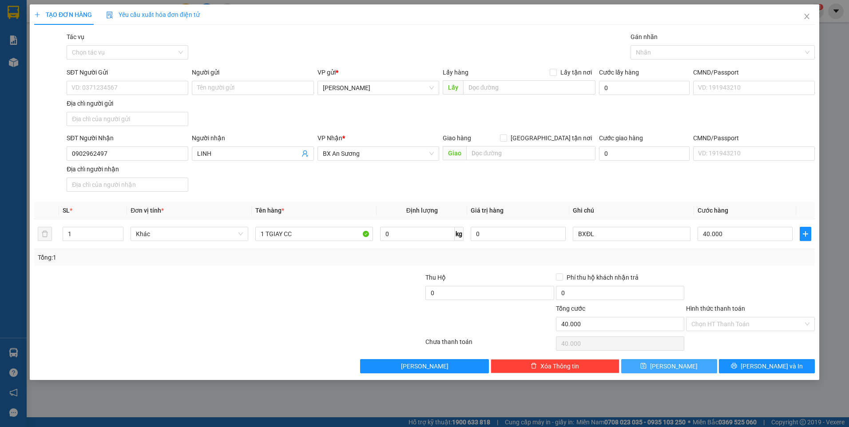
click at [672, 366] on span "[PERSON_NAME]" at bounding box center [674, 367] width 48 height 10
type input "0"
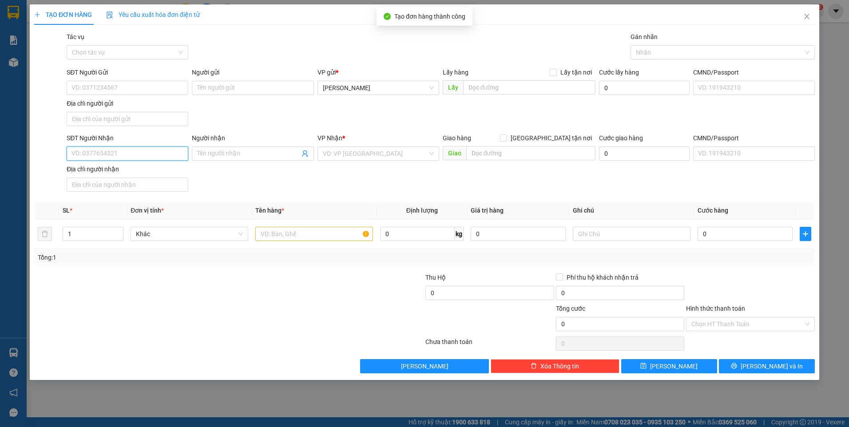
click at [150, 155] on input "SĐT Người Nhận" at bounding box center [128, 154] width 122 height 14
type input "0339685330"
type input "THUẬN"
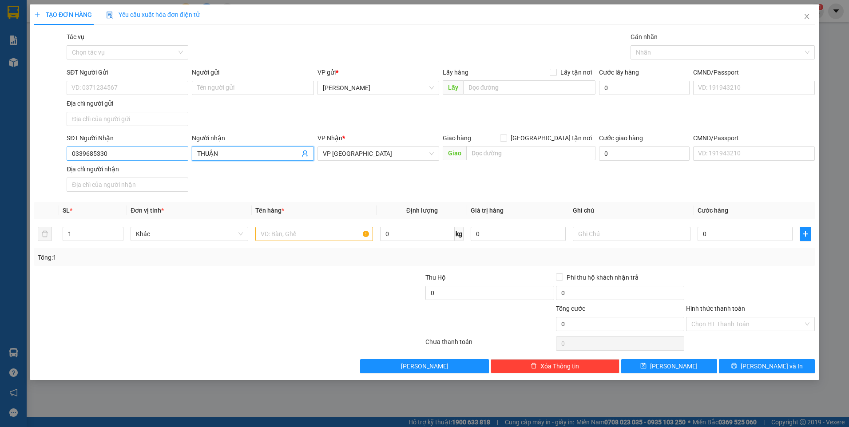
scroll to position [171, 0]
drag, startPoint x: 730, startPoint y: 282, endPoint x: 727, endPoint y: 323, distance: 41.9
click at [730, 283] on div at bounding box center [750, 288] width 131 height 31
click at [727, 326] on input "Hình thức thanh toán" at bounding box center [748, 324] width 112 height 13
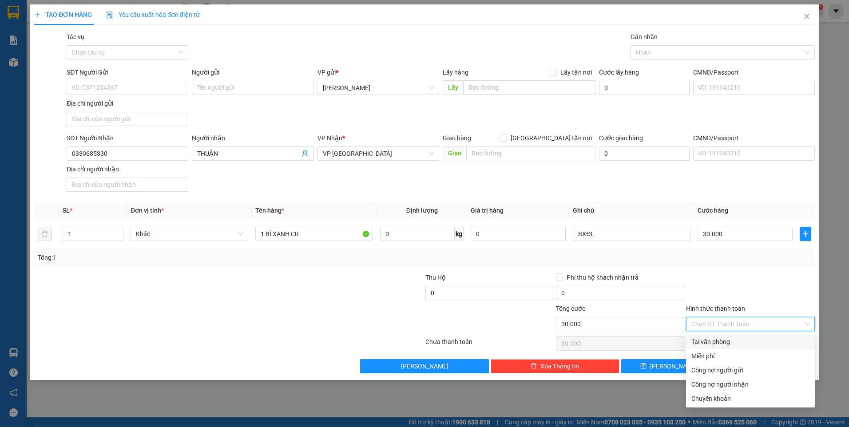
click at [731, 342] on div "Tại văn phòng" at bounding box center [751, 342] width 118 height 10
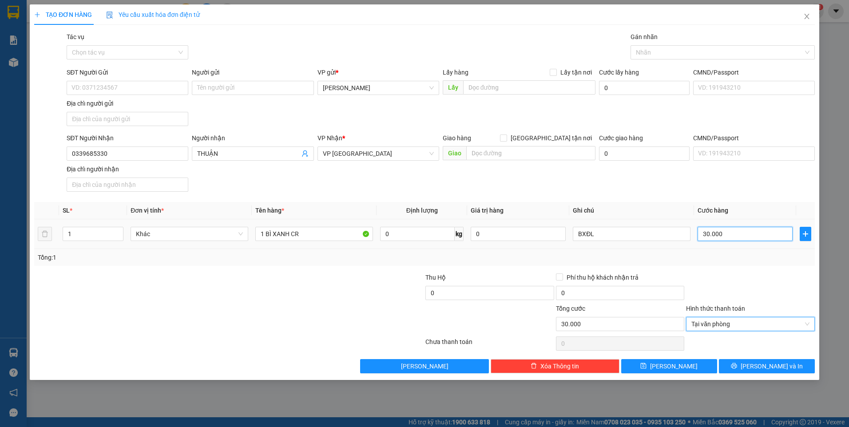
click at [730, 235] on input "30.000" at bounding box center [745, 234] width 95 height 14
click at [785, 285] on div at bounding box center [750, 288] width 131 height 31
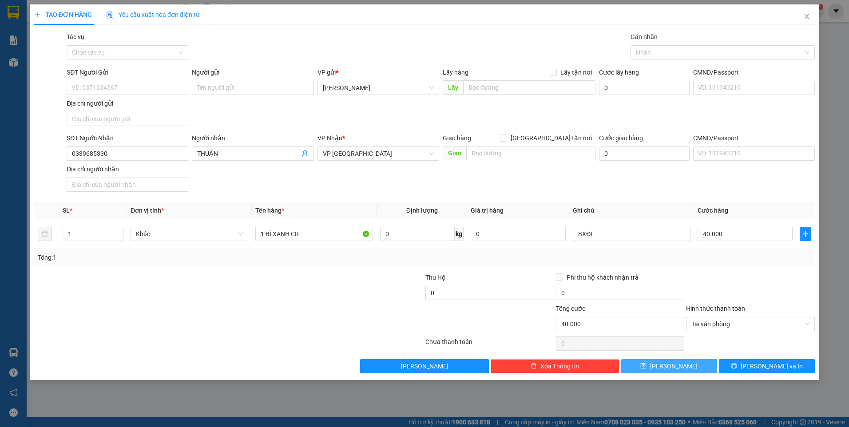
click at [685, 364] on button "[PERSON_NAME]" at bounding box center [669, 366] width 96 height 14
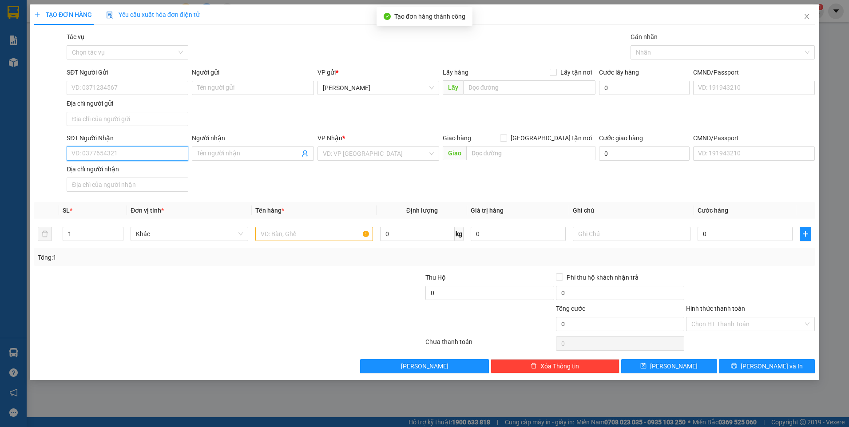
click at [122, 158] on input "SĐT Người Nhận" at bounding box center [128, 154] width 122 height 14
click at [119, 157] on input "SĐT Người Nhận" at bounding box center [128, 154] width 122 height 14
click at [119, 170] on div "0939436068" at bounding box center [127, 172] width 111 height 10
click at [238, 153] on input "Người nhận" at bounding box center [248, 154] width 102 height 10
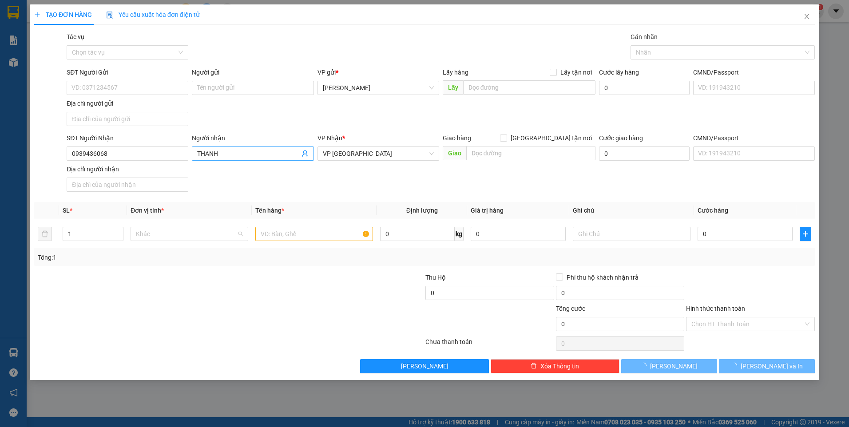
scroll to position [0, 0]
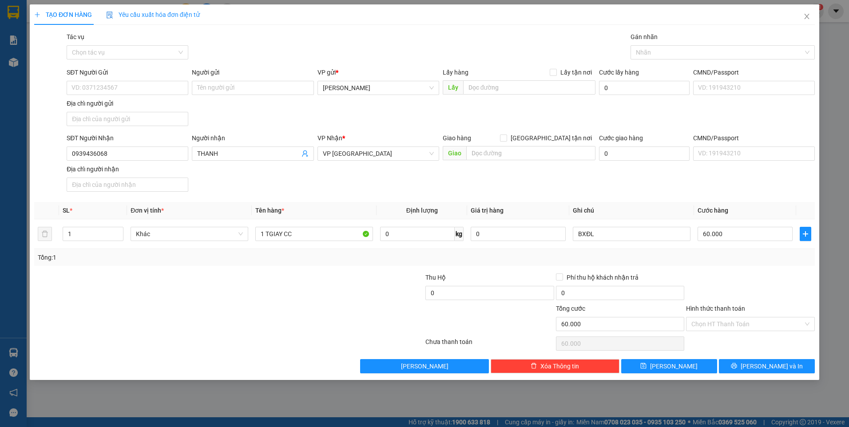
click at [720, 267] on div "Transit Pickup Surcharge Ids Transit Deliver Surcharge Ids Transit Deliver Surc…" at bounding box center [424, 203] width 781 height 342
click at [661, 362] on button "[PERSON_NAME]" at bounding box center [669, 366] width 96 height 14
click at [139, 152] on input "SĐT Người Nhận" at bounding box center [128, 154] width 122 height 14
click at [135, 150] on input "0846679379" at bounding box center [128, 154] width 122 height 14
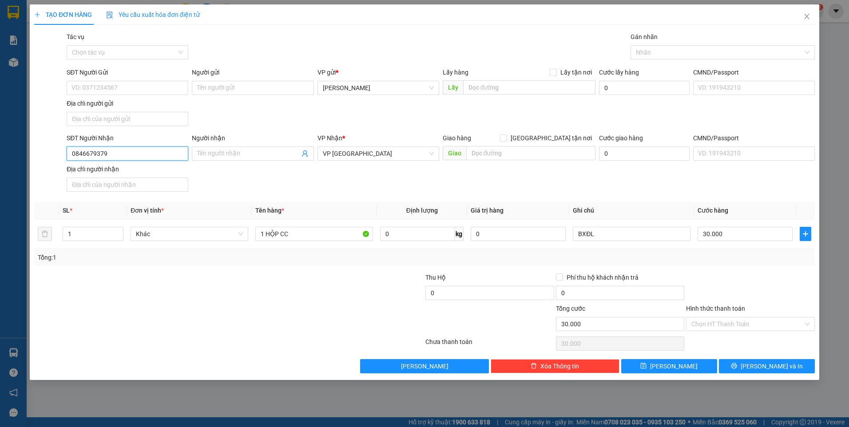
click at [135, 150] on input "0846679379" at bounding box center [128, 154] width 122 height 14
click at [698, 364] on button "[PERSON_NAME]" at bounding box center [669, 366] width 96 height 14
click at [127, 151] on input "SĐT Người Nhận" at bounding box center [128, 154] width 122 height 14
click at [782, 284] on div at bounding box center [750, 288] width 131 height 31
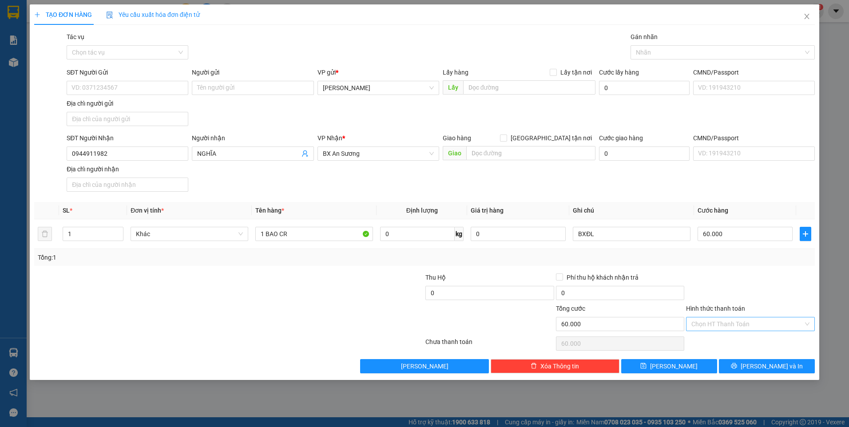
click at [774, 323] on input "Hình thức thanh toán" at bounding box center [748, 324] width 112 height 13
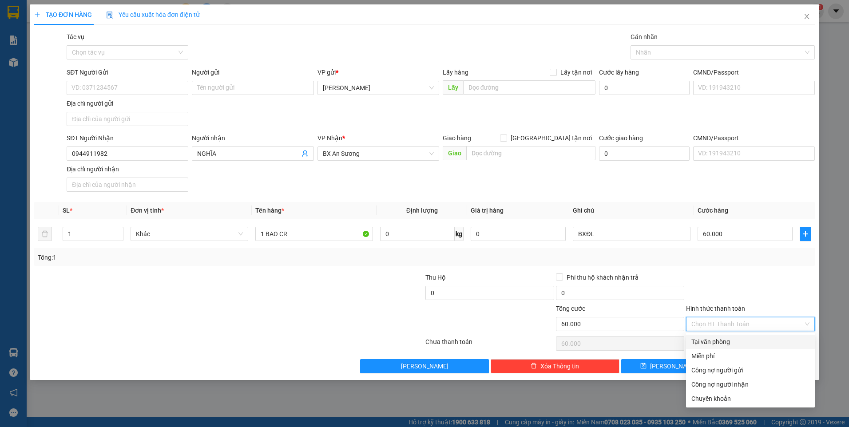
click at [755, 339] on div "Tại văn phòng" at bounding box center [751, 342] width 118 height 10
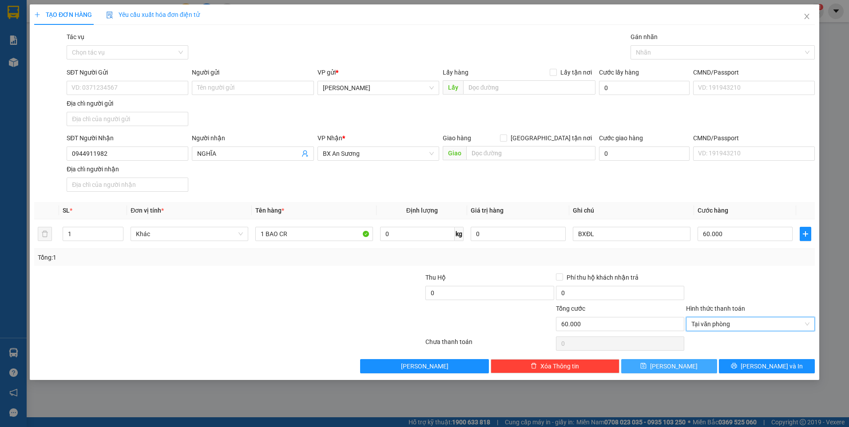
click at [673, 369] on span "[PERSON_NAME]" at bounding box center [674, 367] width 48 height 10
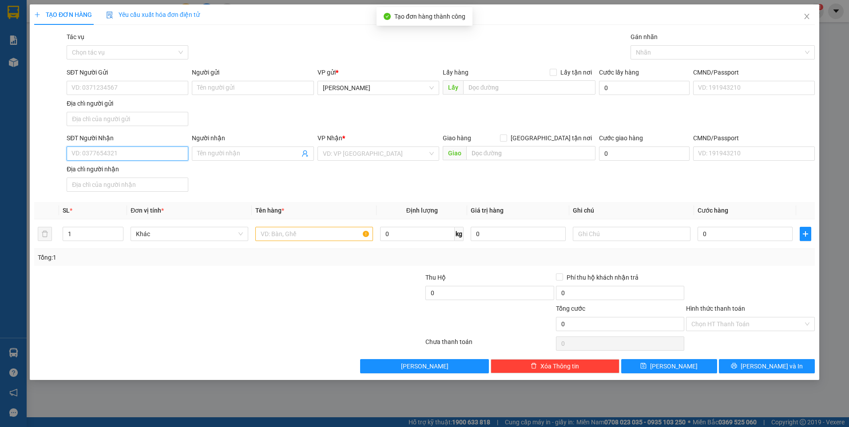
click at [180, 152] on input "SĐT Người Nhận" at bounding box center [128, 154] width 122 height 14
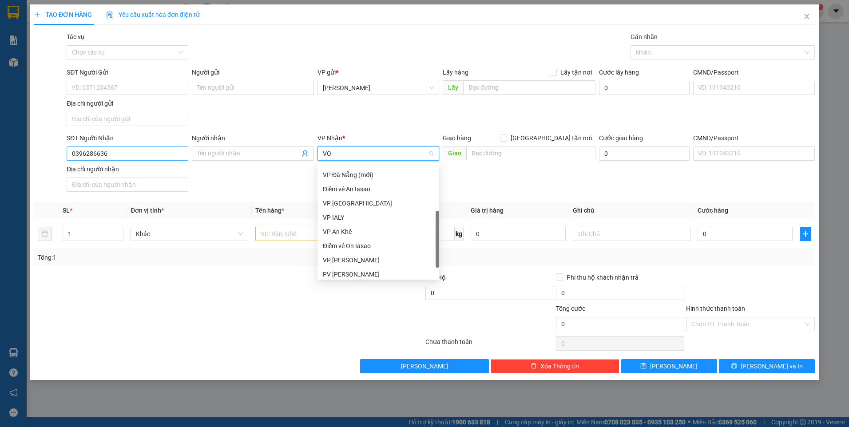
scroll to position [0, 0]
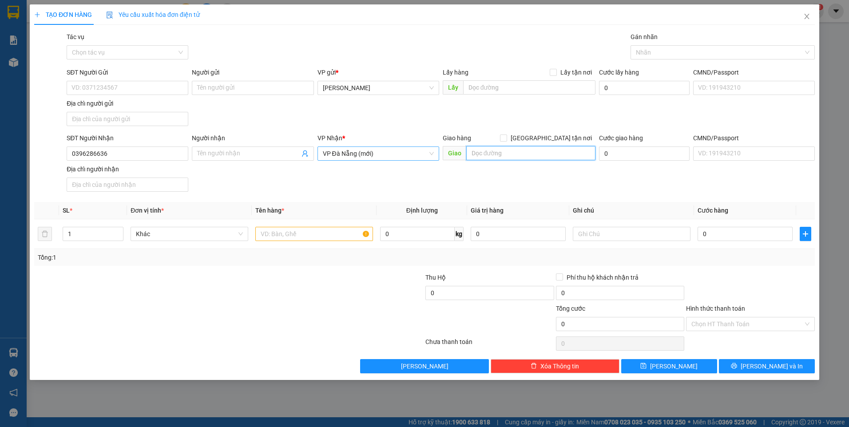
click at [391, 157] on span "VP Đà Nẵng (mới)" at bounding box center [378, 153] width 111 height 13
click at [788, 274] on div at bounding box center [750, 288] width 131 height 31
click at [755, 320] on input "Hình thức thanh toán" at bounding box center [748, 324] width 112 height 13
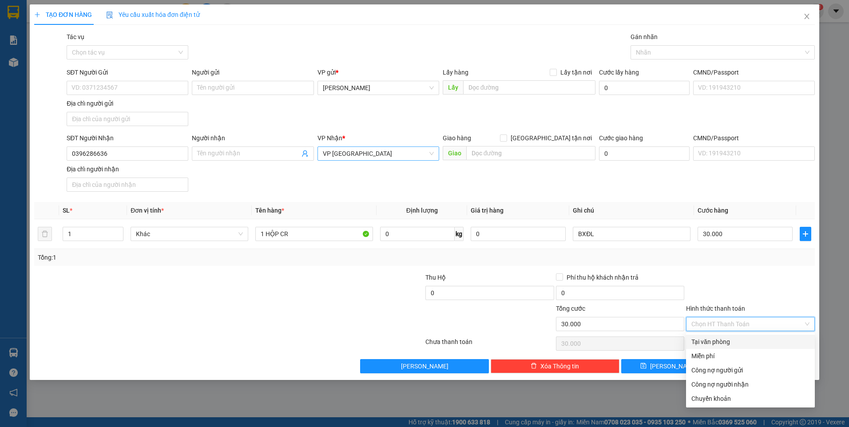
drag, startPoint x: 737, startPoint y: 338, endPoint x: 695, endPoint y: 358, distance: 45.9
click at [737, 339] on div "Tại văn phòng" at bounding box center [751, 342] width 118 height 10
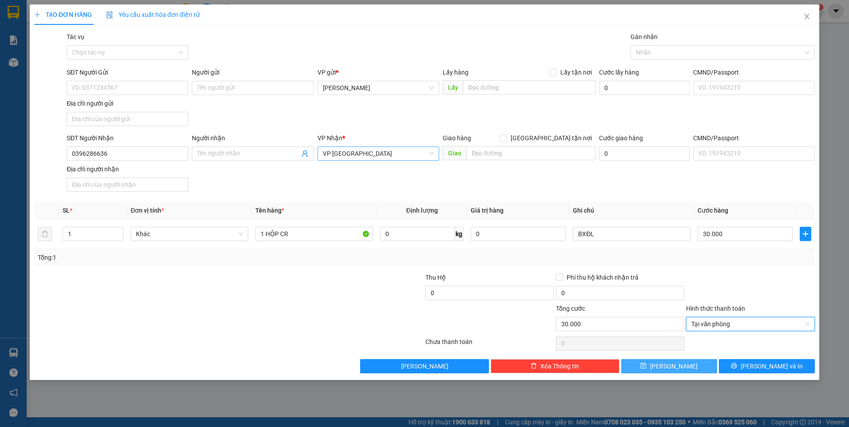
click at [676, 363] on span "[PERSON_NAME]" at bounding box center [674, 367] width 48 height 10
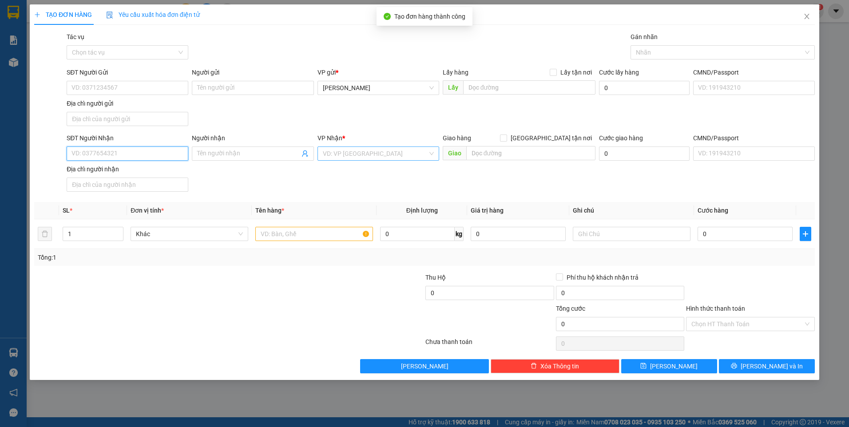
click at [137, 149] on input "SĐT Người Nhận" at bounding box center [128, 154] width 122 height 14
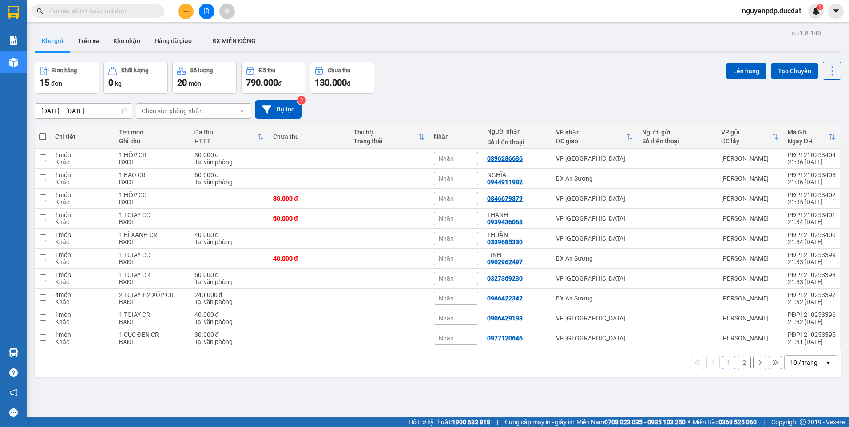
click at [806, 366] on div "10 / trang" at bounding box center [804, 362] width 28 height 9
click at [802, 338] on div "100 / trang" at bounding box center [804, 343] width 53 height 16
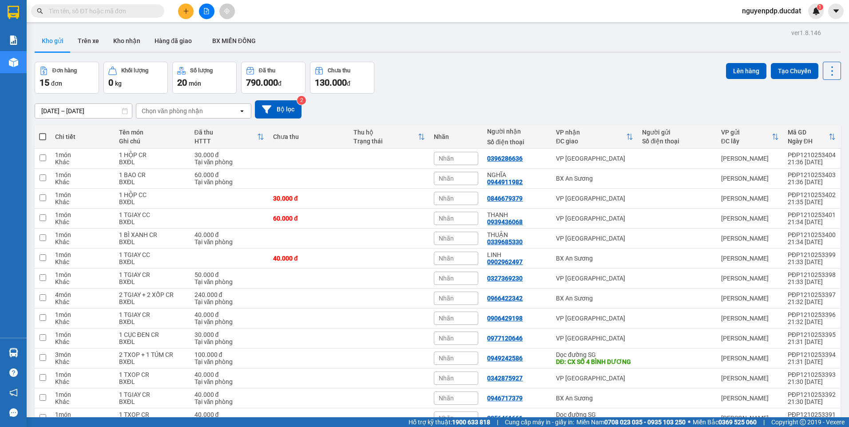
click at [213, 108] on div "Chọn văn phòng nhận" at bounding box center [187, 111] width 102 height 14
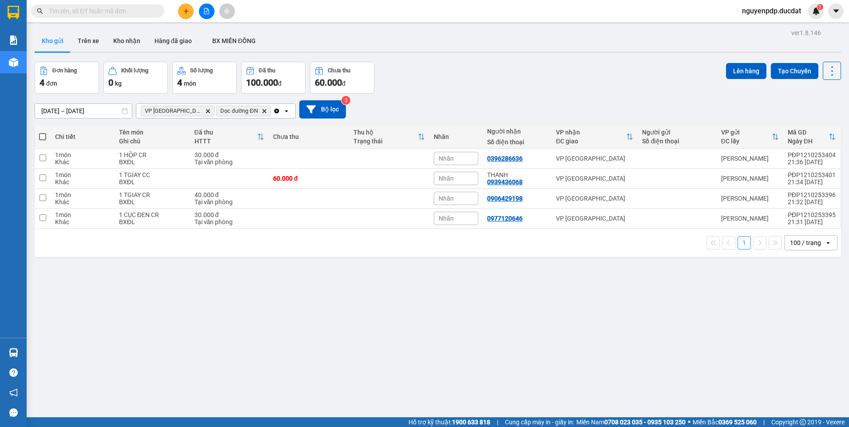
click at [41, 136] on span at bounding box center [42, 136] width 7 height 7
click at [43, 132] on input "checkbox" at bounding box center [43, 132] width 0 height 0
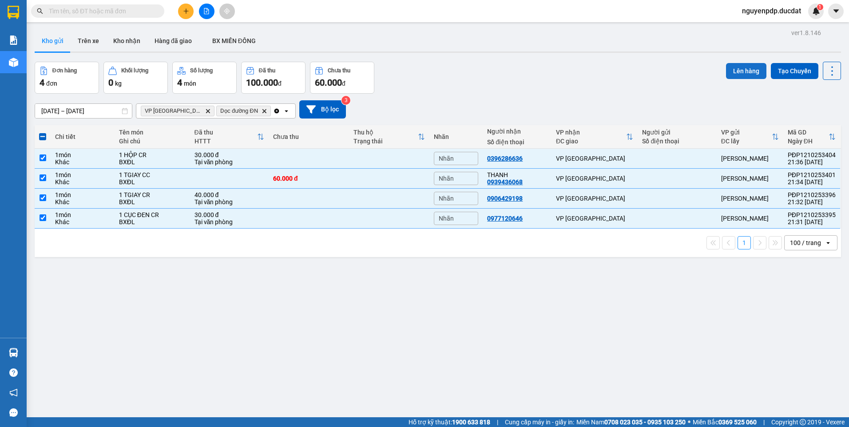
click at [746, 67] on button "Lên hàng" at bounding box center [746, 71] width 40 height 16
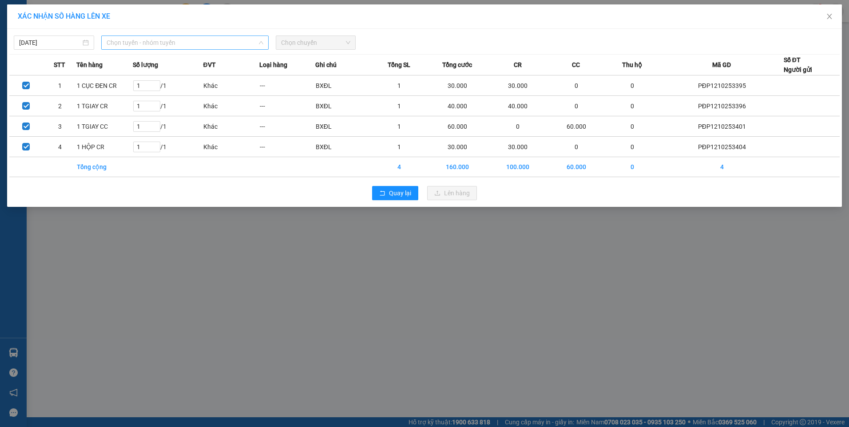
click at [135, 47] on span "Chọn tuyến - nhóm tuyến" at bounding box center [185, 42] width 157 height 13
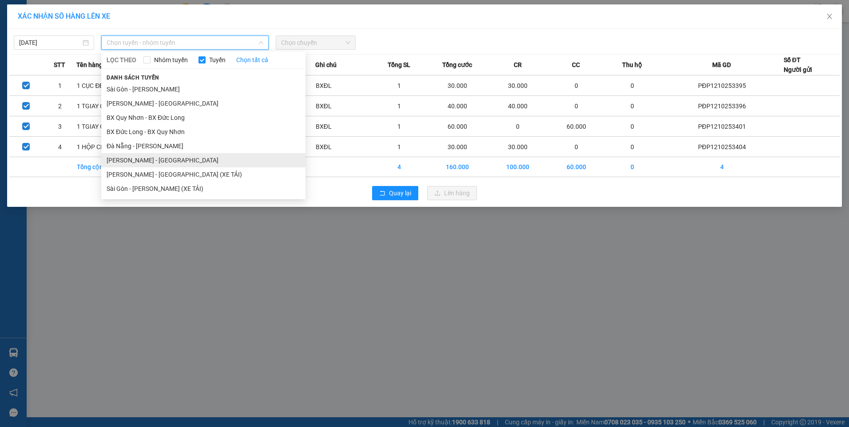
click at [178, 162] on li "[PERSON_NAME] - [GEOGRAPHIC_DATA]" at bounding box center [203, 160] width 204 height 14
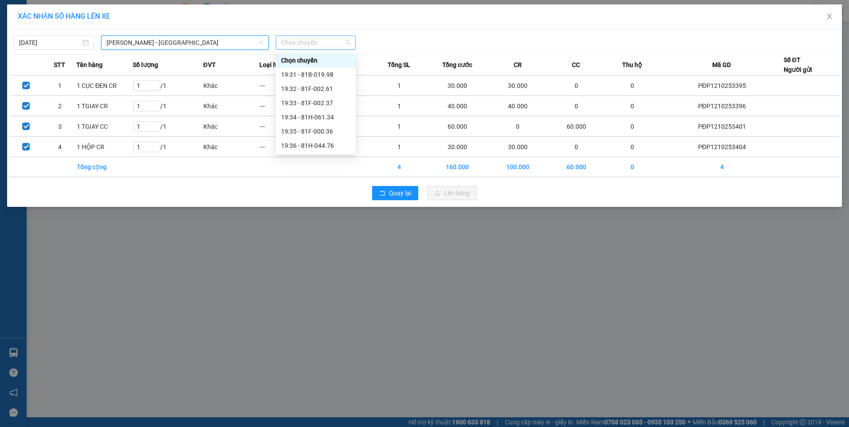
click at [313, 36] on span "Chọn chuyến" at bounding box center [316, 42] width 70 height 13
click at [326, 80] on div "19:31 - 81B-019.98" at bounding box center [316, 75] width 80 height 14
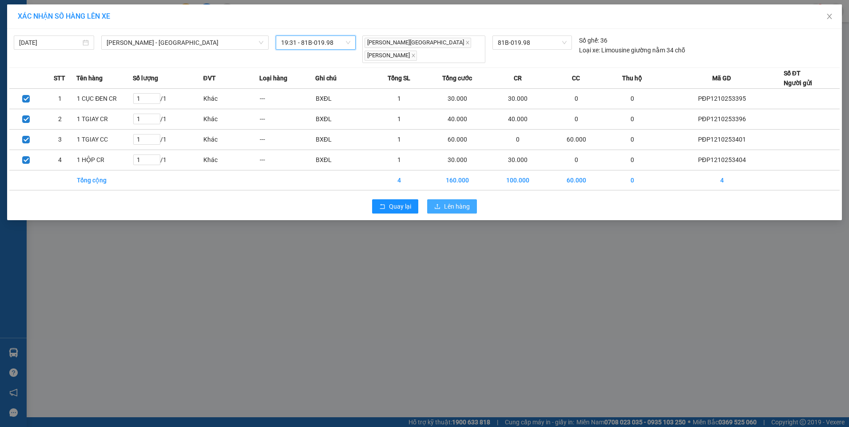
click at [448, 202] on span "Lên hàng" at bounding box center [457, 207] width 26 height 10
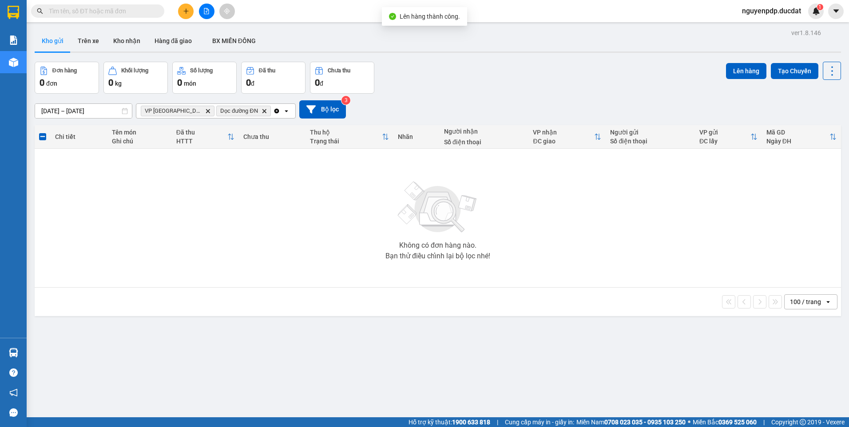
click at [273, 112] on icon "Clear all" at bounding box center [276, 111] width 7 height 7
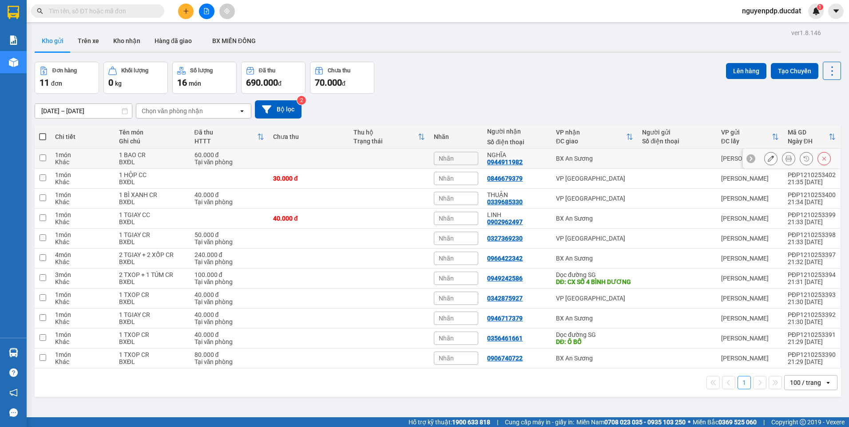
click at [594, 162] on div "BX An Sương" at bounding box center [594, 158] width 77 height 7
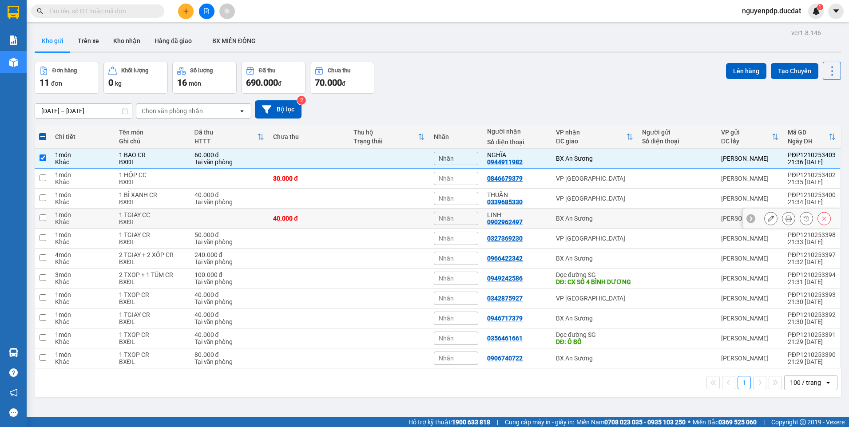
click at [596, 216] on div "BX An Sương" at bounding box center [594, 218] width 77 height 7
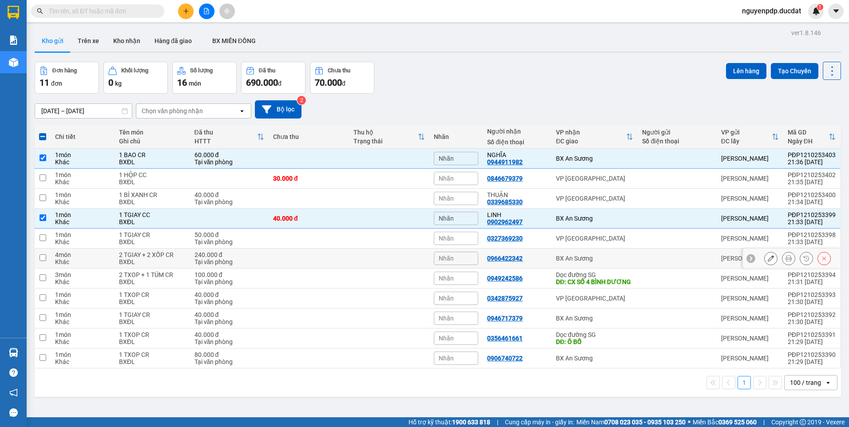
click at [613, 257] on div "BX An Sương" at bounding box center [594, 258] width 77 height 7
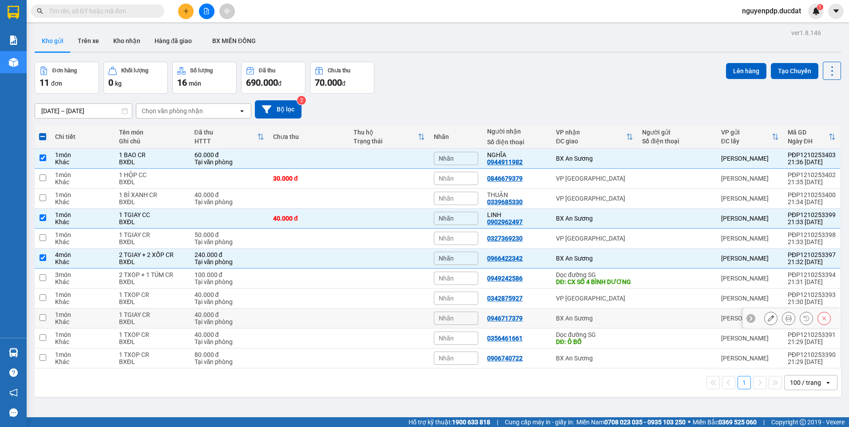
click at [605, 322] on div "BX An Sương" at bounding box center [594, 318] width 77 height 7
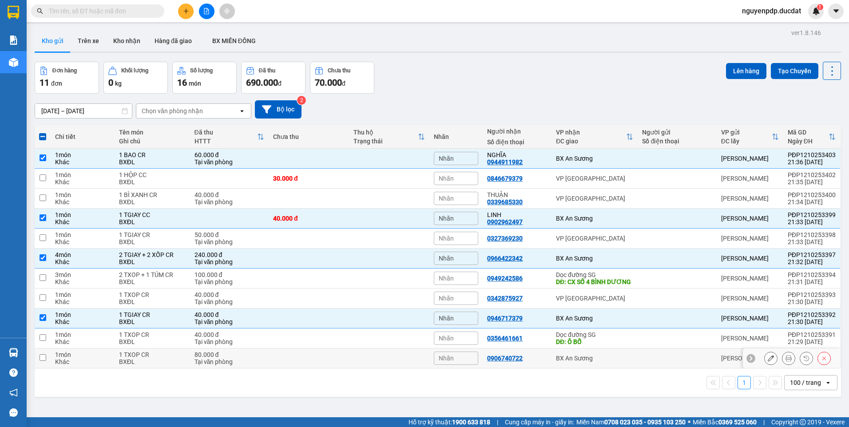
click at [598, 360] on td "BX An Sương" at bounding box center [595, 359] width 86 height 20
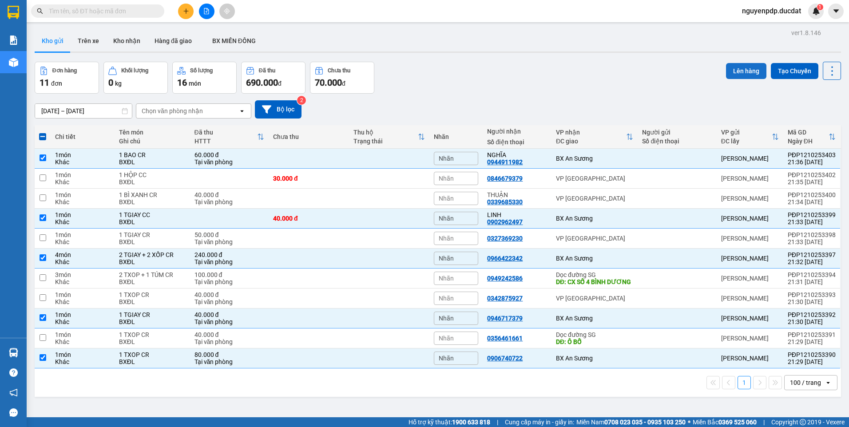
click at [739, 71] on button "Lên hàng" at bounding box center [746, 71] width 40 height 16
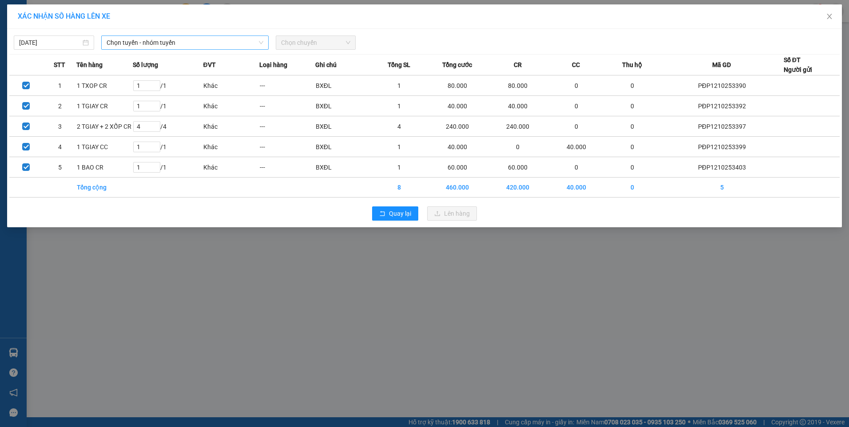
click at [122, 48] on span "Chọn tuyến - nhóm tuyến" at bounding box center [185, 42] width 157 height 13
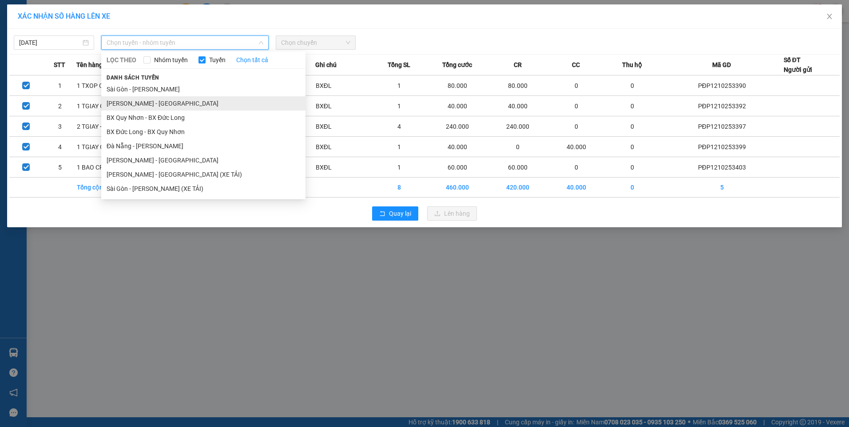
click at [169, 107] on li "[PERSON_NAME] - [GEOGRAPHIC_DATA]" at bounding box center [203, 103] width 204 height 14
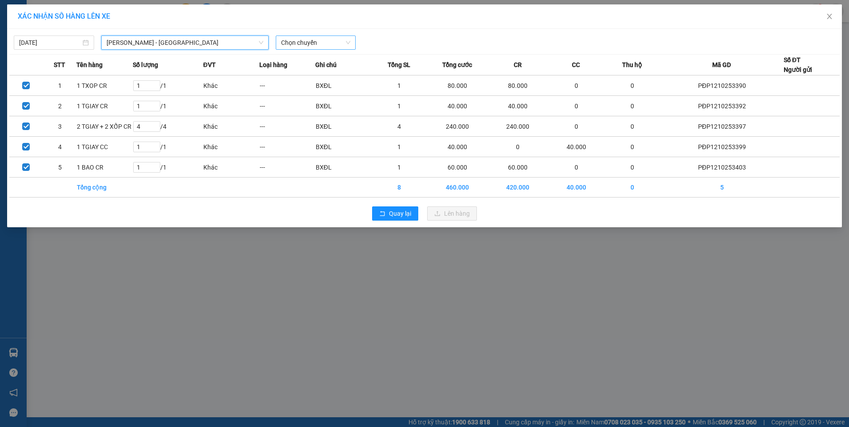
click at [330, 44] on span "Chọn chuyến" at bounding box center [316, 42] width 70 height 13
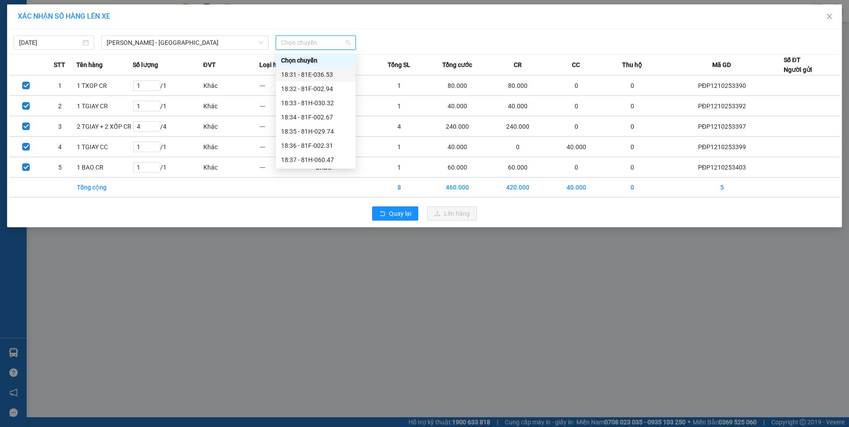
click at [327, 73] on div "18:31 - 81E-036.53" at bounding box center [315, 75] width 69 height 10
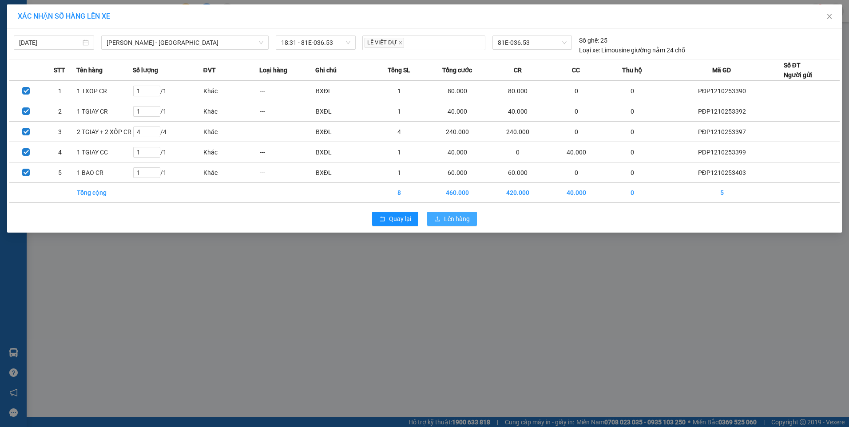
click at [453, 220] on span "Lên hàng" at bounding box center [457, 219] width 26 height 10
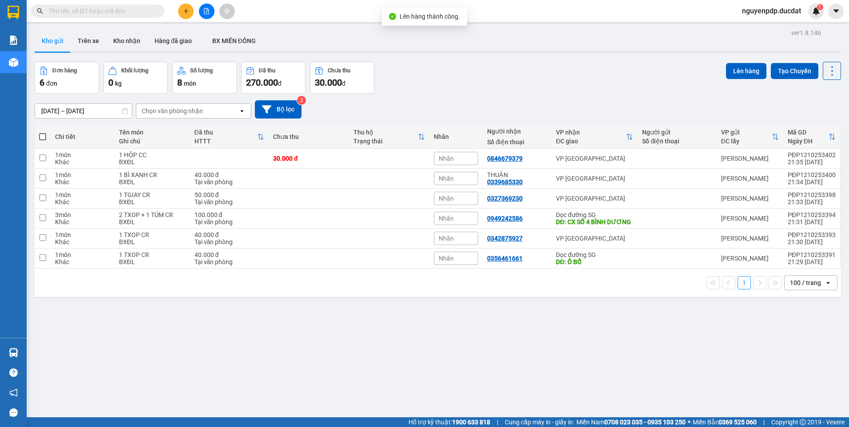
click at [46, 136] on th at bounding box center [43, 137] width 16 height 24
click at [44, 139] on span at bounding box center [42, 136] width 7 height 7
click at [43, 132] on input "checkbox" at bounding box center [43, 132] width 0 height 0
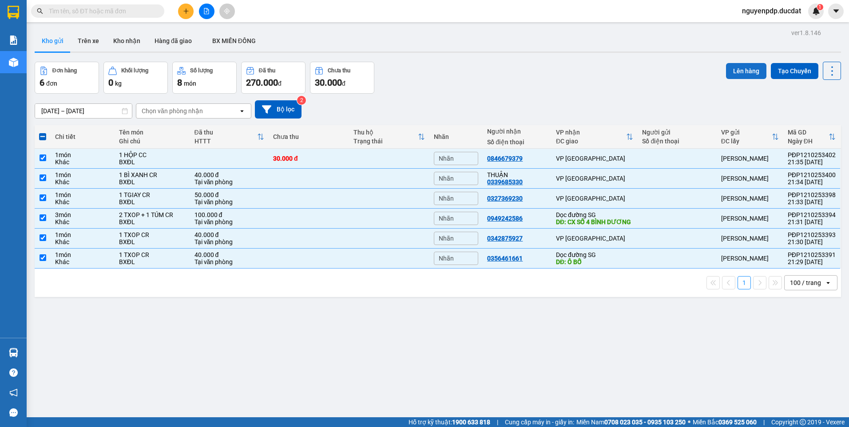
click at [740, 75] on button "Lên hàng" at bounding box center [746, 71] width 40 height 16
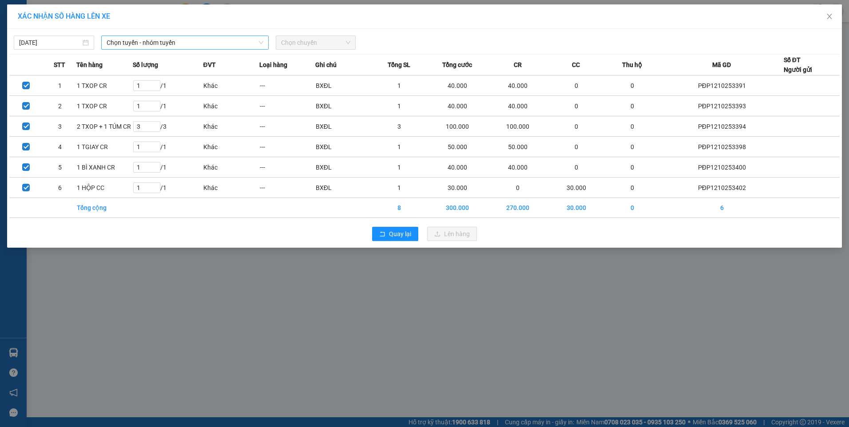
click at [155, 47] on span "Chọn tuyến - nhóm tuyến" at bounding box center [185, 42] width 157 height 13
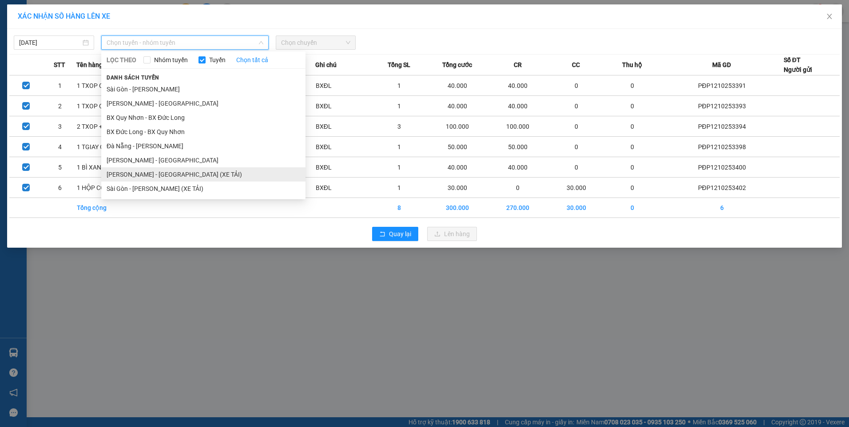
click at [165, 178] on li "[PERSON_NAME] - [GEOGRAPHIC_DATA] (XE TẢI)" at bounding box center [203, 174] width 204 height 14
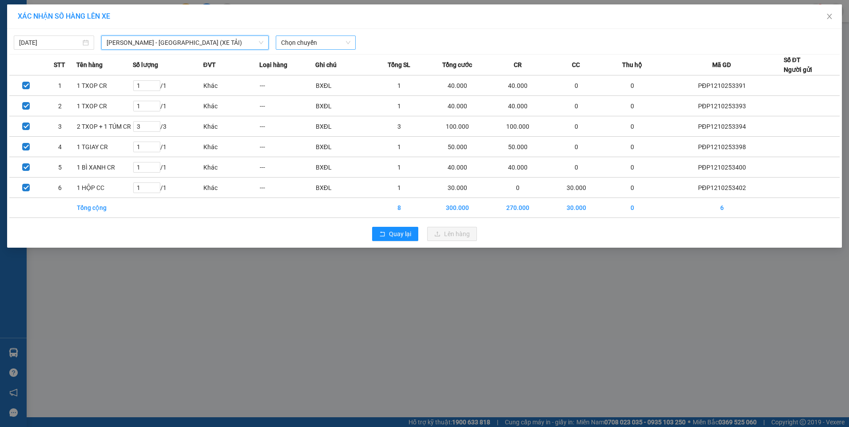
click at [341, 41] on span "Chọn chuyến" at bounding box center [316, 42] width 70 height 13
click at [323, 75] on div "18:00 - 81H-008.84" at bounding box center [315, 75] width 69 height 10
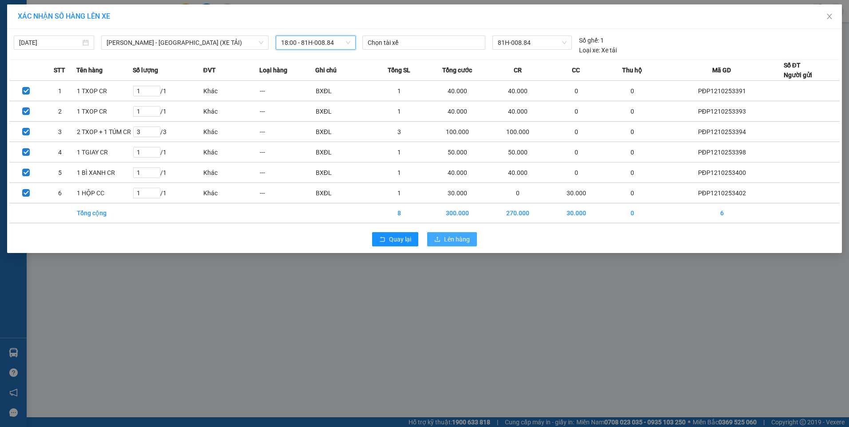
click at [450, 239] on span "Lên hàng" at bounding box center [457, 240] width 26 height 10
